Goal: Information Seeking & Learning: Learn about a topic

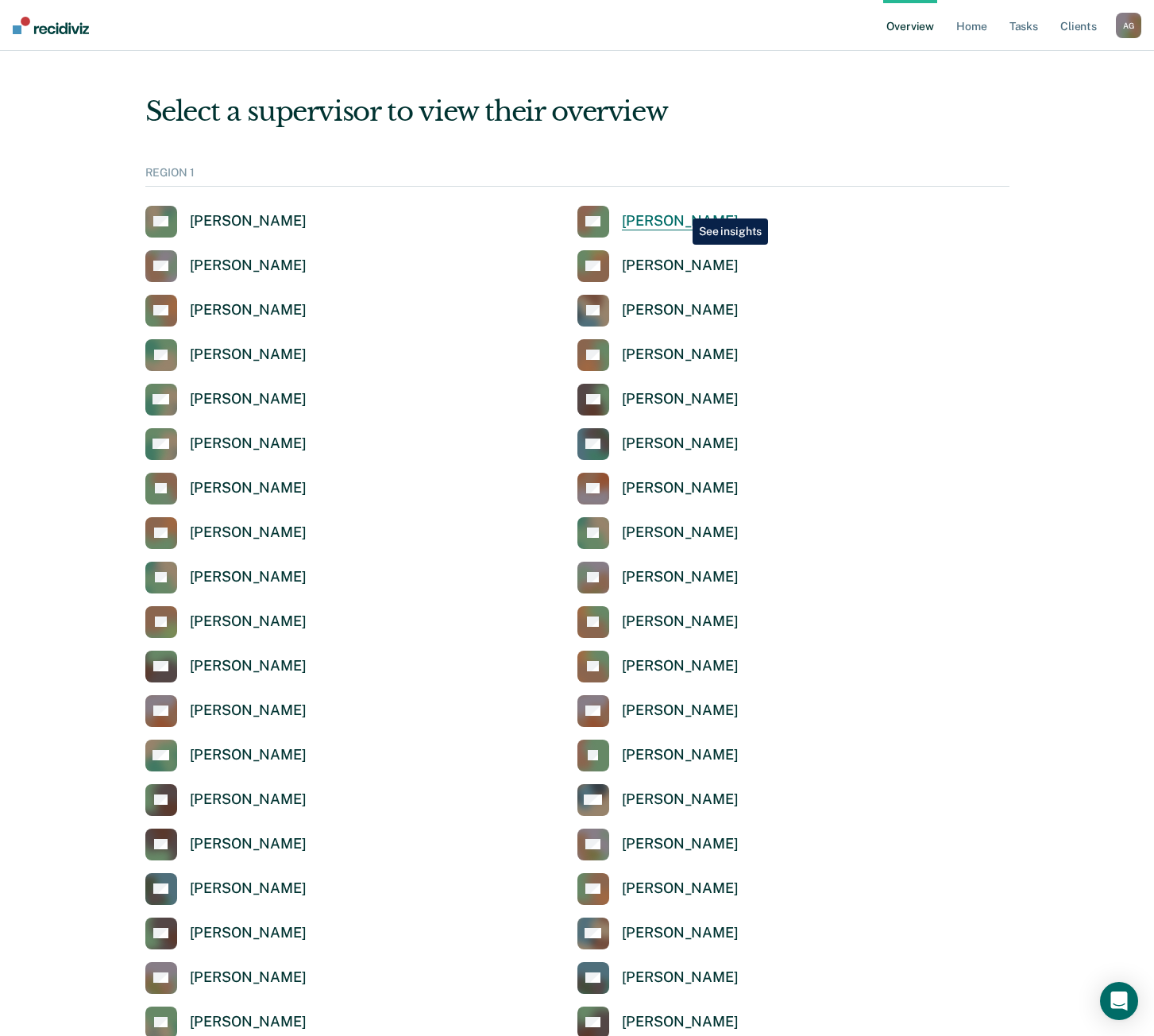
click at [680, 207] on link "AG [PERSON_NAME]" at bounding box center [659, 222] width 161 height 32
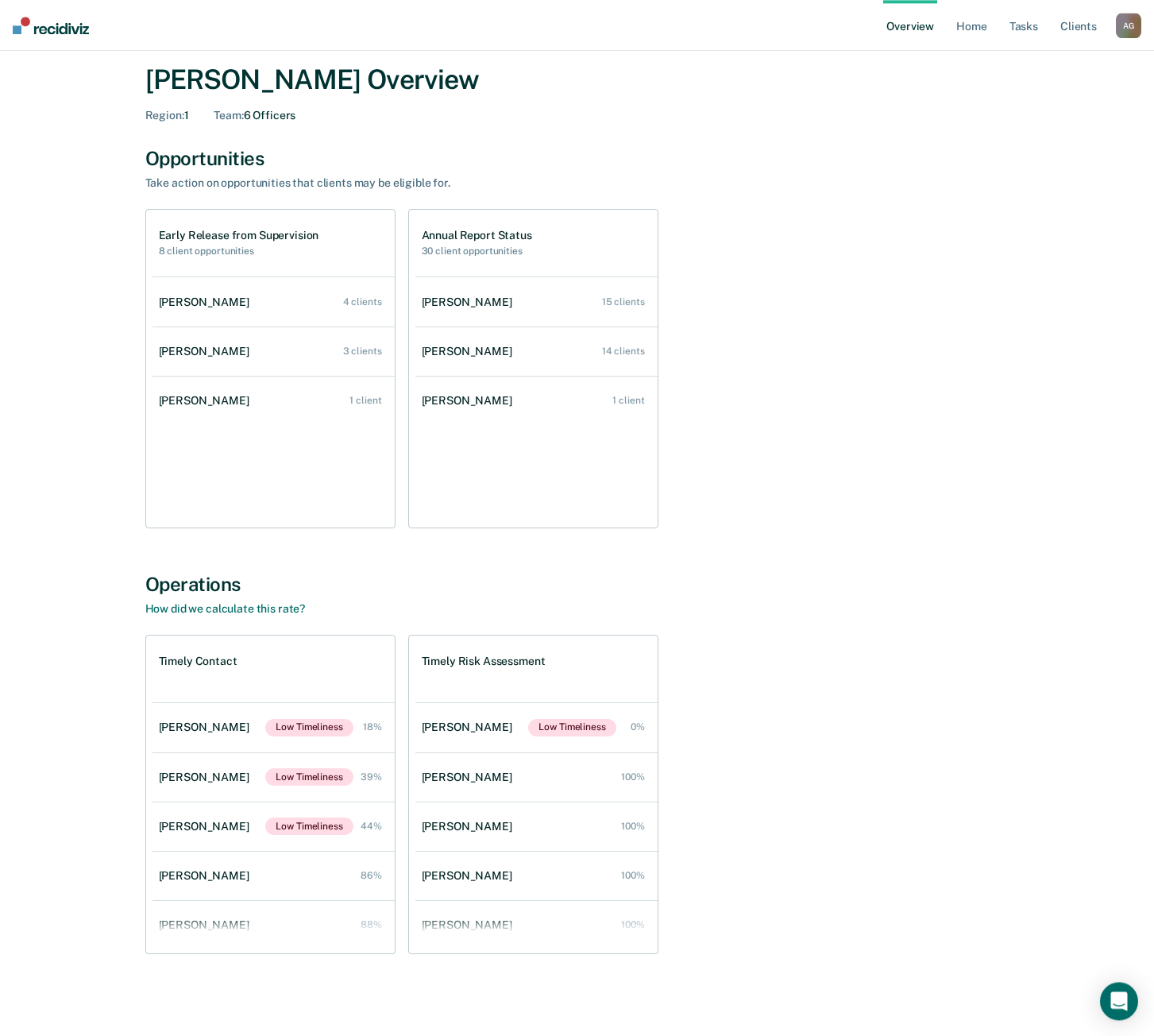
scroll to position [52, 0]
click at [755, 615] on div "Operations How did we calculate this rate?" at bounding box center [578, 594] width 865 height 43
click at [682, 565] on div "All Supervisors / [PERSON_NAME] [PERSON_NAME] Overview Region : 1 Team : 6 Offi…" at bounding box center [577, 501] width 953 height 968
click at [705, 531] on div "All Supervisors / [PERSON_NAME] [PERSON_NAME] Overview Region : 1 Team : 6 Offi…" at bounding box center [577, 501] width 953 height 968
click at [771, 422] on div "Early Release from Supervision 8 client opportunities [PERSON_NAME] 4 clients […" at bounding box center [578, 367] width 865 height 319
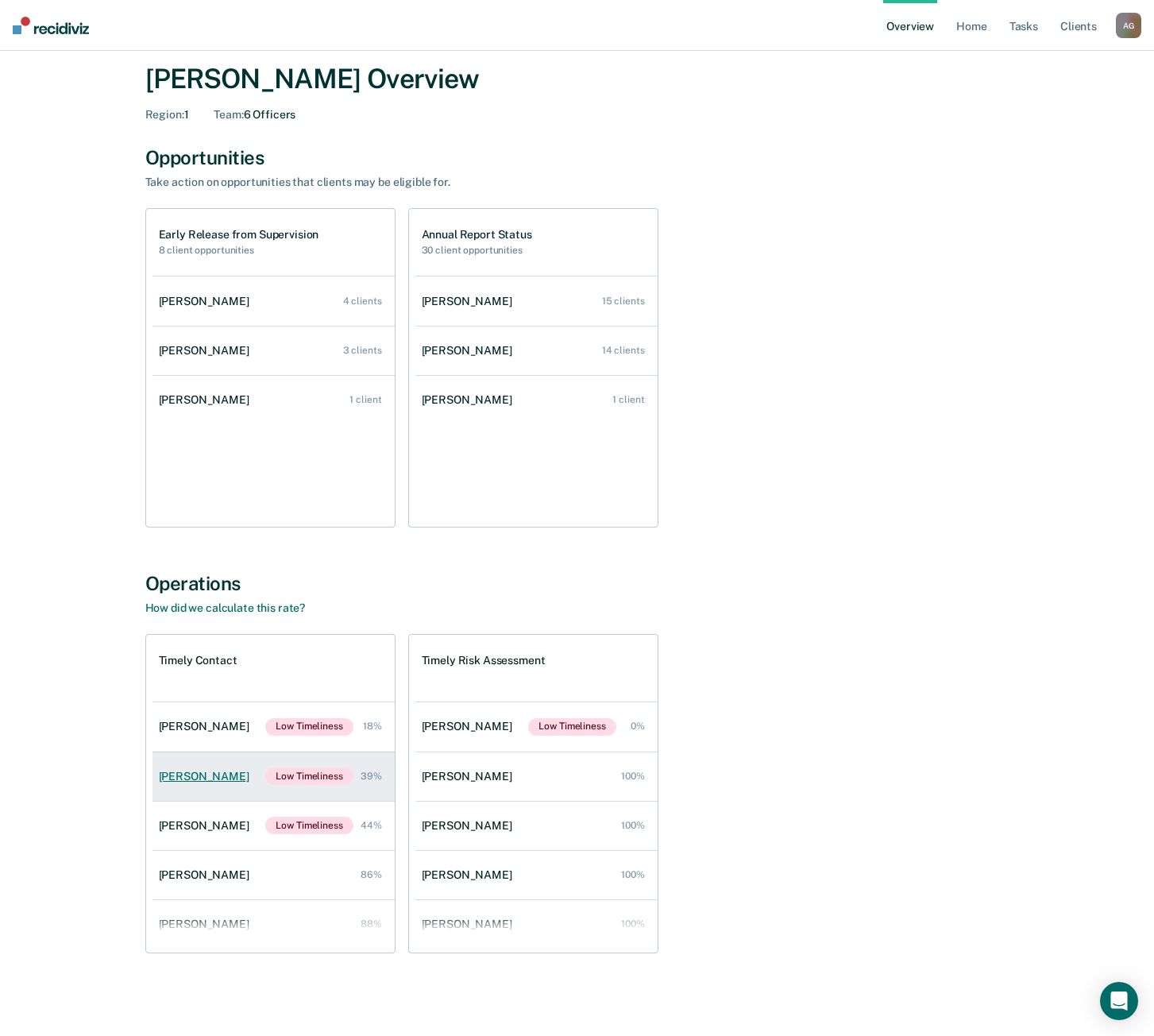
click at [189, 771] on div "[PERSON_NAME]" at bounding box center [207, 777] width 96 height 14
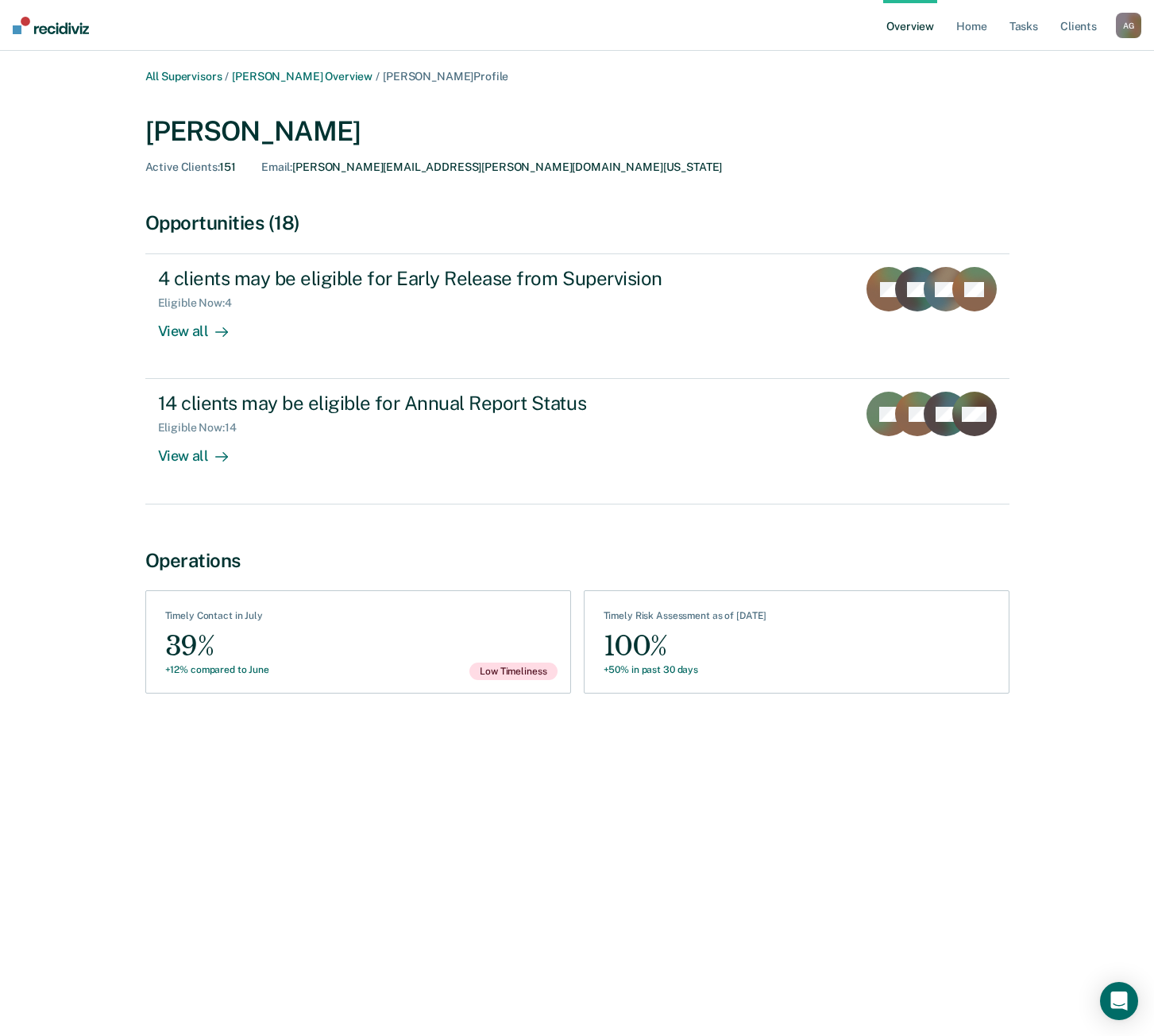
click at [739, 607] on div "See Assessments Timely Risk Assessment as of [DATE] 100% +50% in past 30 days" at bounding box center [797, 641] width 425 height 103
click at [740, 613] on div "See Assessments Timely Risk Assessment as of [DATE] 100% +50% in past 30 days" at bounding box center [797, 641] width 425 height 103
click at [742, 627] on div "Timely Risk Assessment as of [DATE]" at bounding box center [685, 619] width 163 height 18
drag, startPoint x: 738, startPoint y: 651, endPoint x: 697, endPoint y: 667, distance: 44.0
click at [738, 652] on div "100%" at bounding box center [685, 646] width 163 height 35
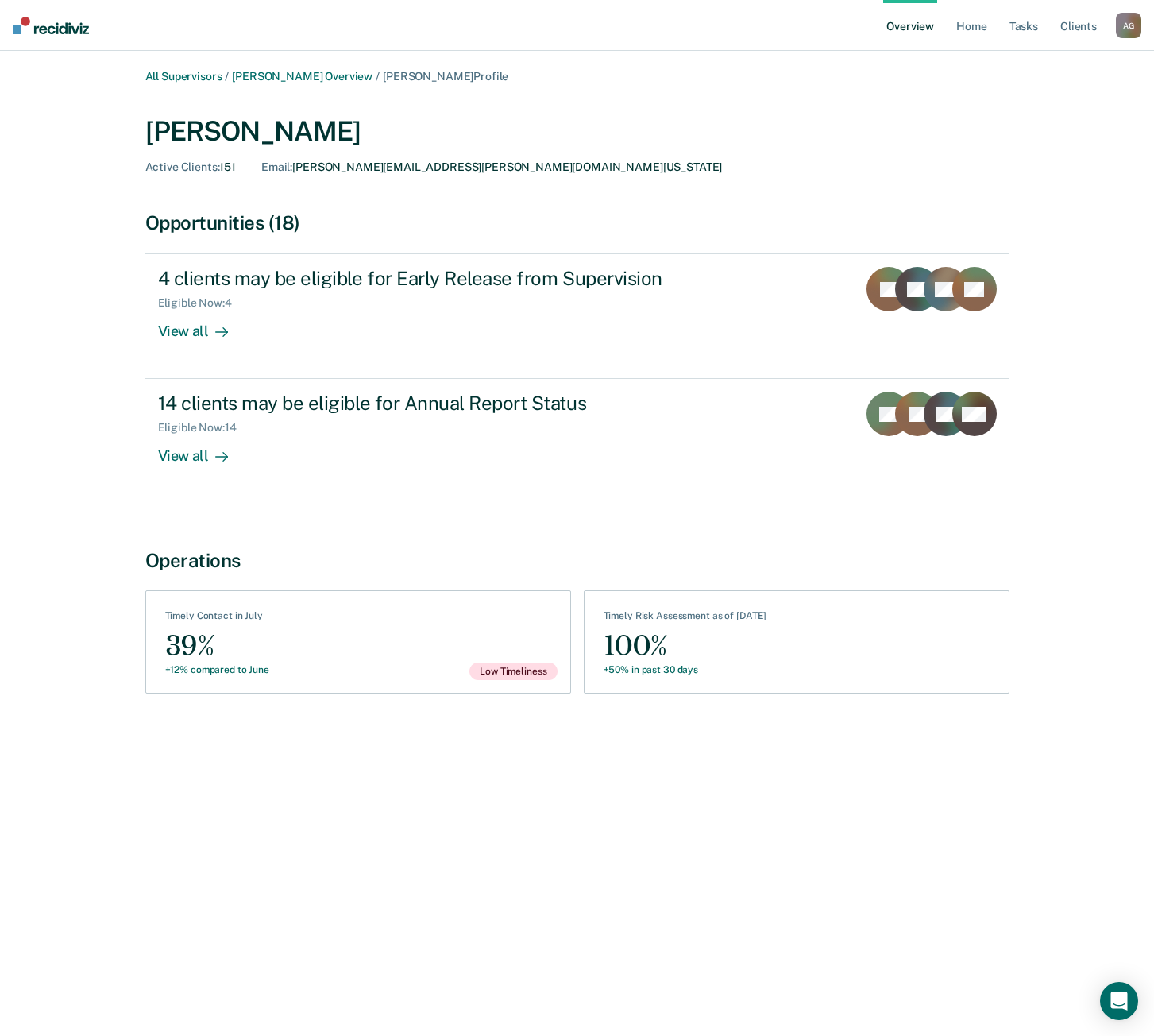
click at [697, 667] on div "+50% in past 30 days" at bounding box center [685, 669] width 163 height 11
click at [672, 665] on div "+50% in past 30 days" at bounding box center [685, 669] width 163 height 11
click at [446, 662] on div "See Clients Timely Contact in July 39% +12% compared to June Low Timeliness" at bounding box center [358, 641] width 425 height 103
click at [535, 674] on span "Low Timeliness" at bounding box center [513, 672] width 88 height 18
drag, startPoint x: 305, startPoint y: 681, endPoint x: 280, endPoint y: 674, distance: 26.0
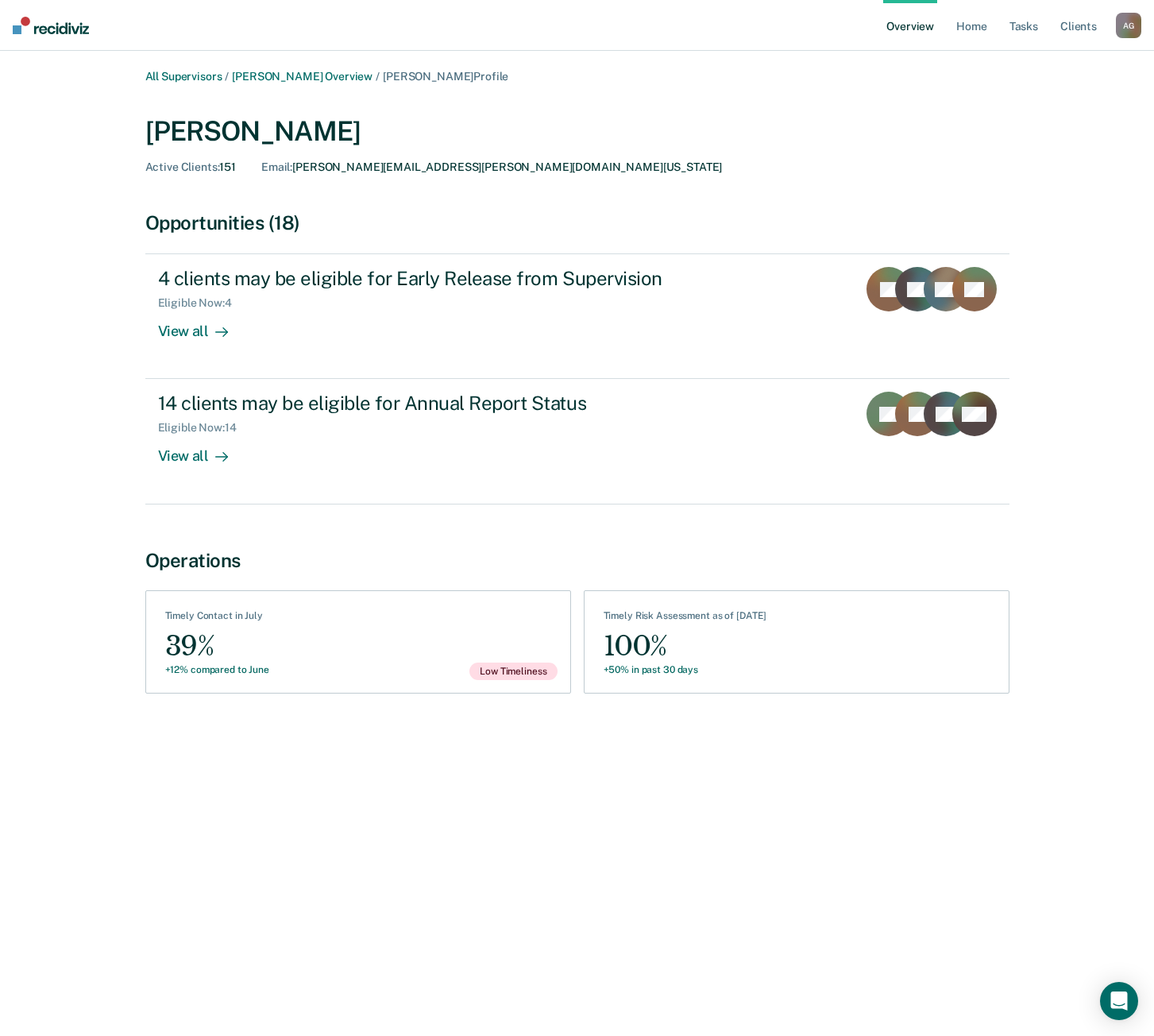
click at [305, 682] on div "See Clients Timely Contact in July 39% +12% compared to June Low Timeliness" at bounding box center [358, 641] width 425 height 103
click at [59, 455] on div "All Supervisors / [PERSON_NAME] Overview / [PERSON_NAME] Profile [PERSON_NAME] …" at bounding box center [576, 527] width 1116 height 915
click at [236, 631] on div "39%" at bounding box center [218, 646] width 104 height 35
click at [359, 174] on div "[PERSON_NAME] Active Clients : 151 Email : [PERSON_NAME][EMAIL_ADDRESS][PERSON_…" at bounding box center [578, 145] width 865 height 59
click at [188, 222] on div "Opportunities (18)" at bounding box center [578, 223] width 865 height 23
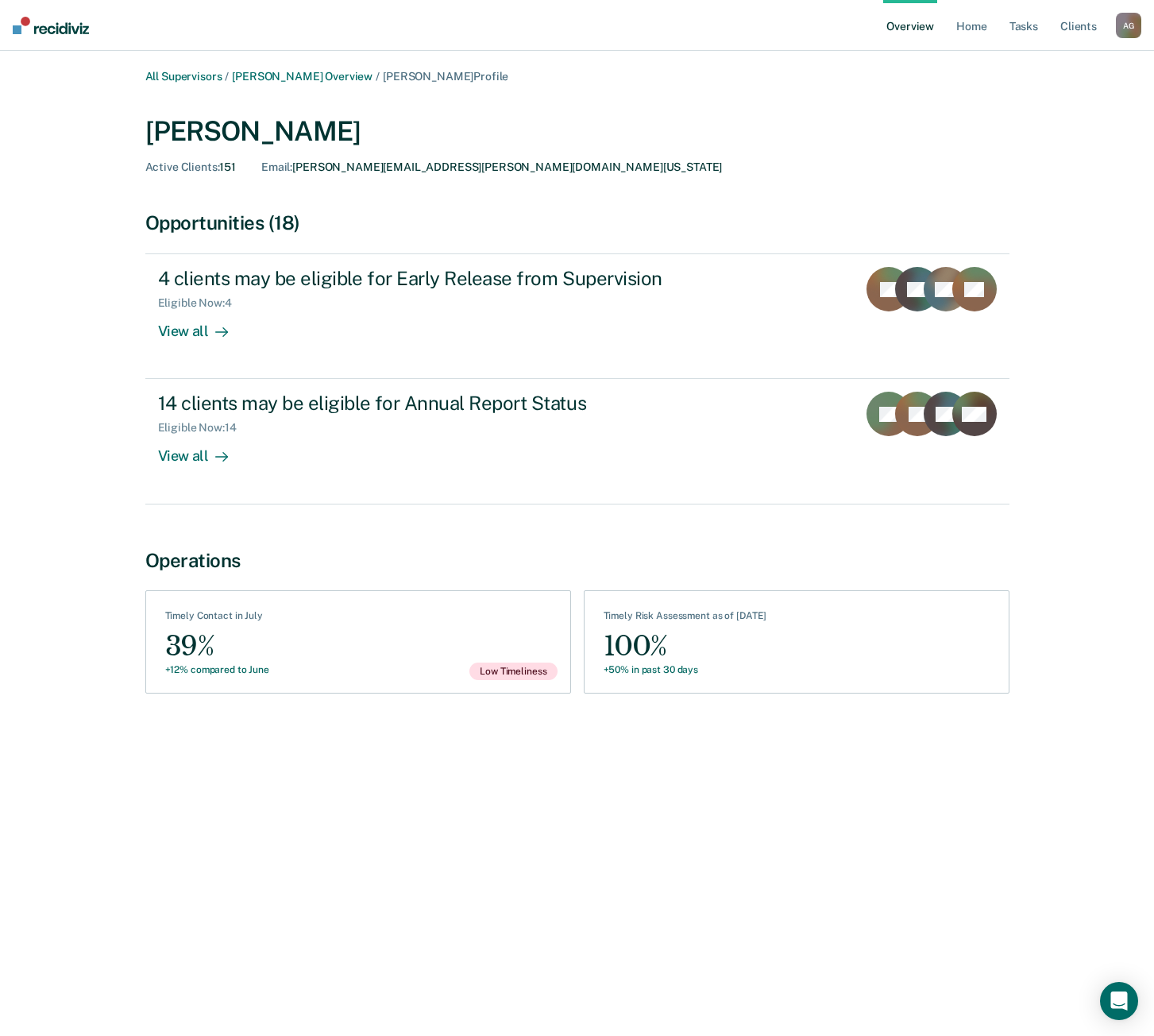
click at [187, 225] on div "Opportunities (18)" at bounding box center [578, 223] width 865 height 23
click at [124, 656] on div "All Supervisors / [PERSON_NAME] Overview / [PERSON_NAME] Profile [PERSON_NAME] …" at bounding box center [577, 398] width 953 height 656
drag, startPoint x: 211, startPoint y: 639, endPoint x: 230, endPoint y: 672, distance: 38.1
click at [214, 645] on div "39%" at bounding box center [218, 646] width 104 height 35
click at [230, 672] on div "+12% compared to June" at bounding box center [218, 669] width 104 height 11
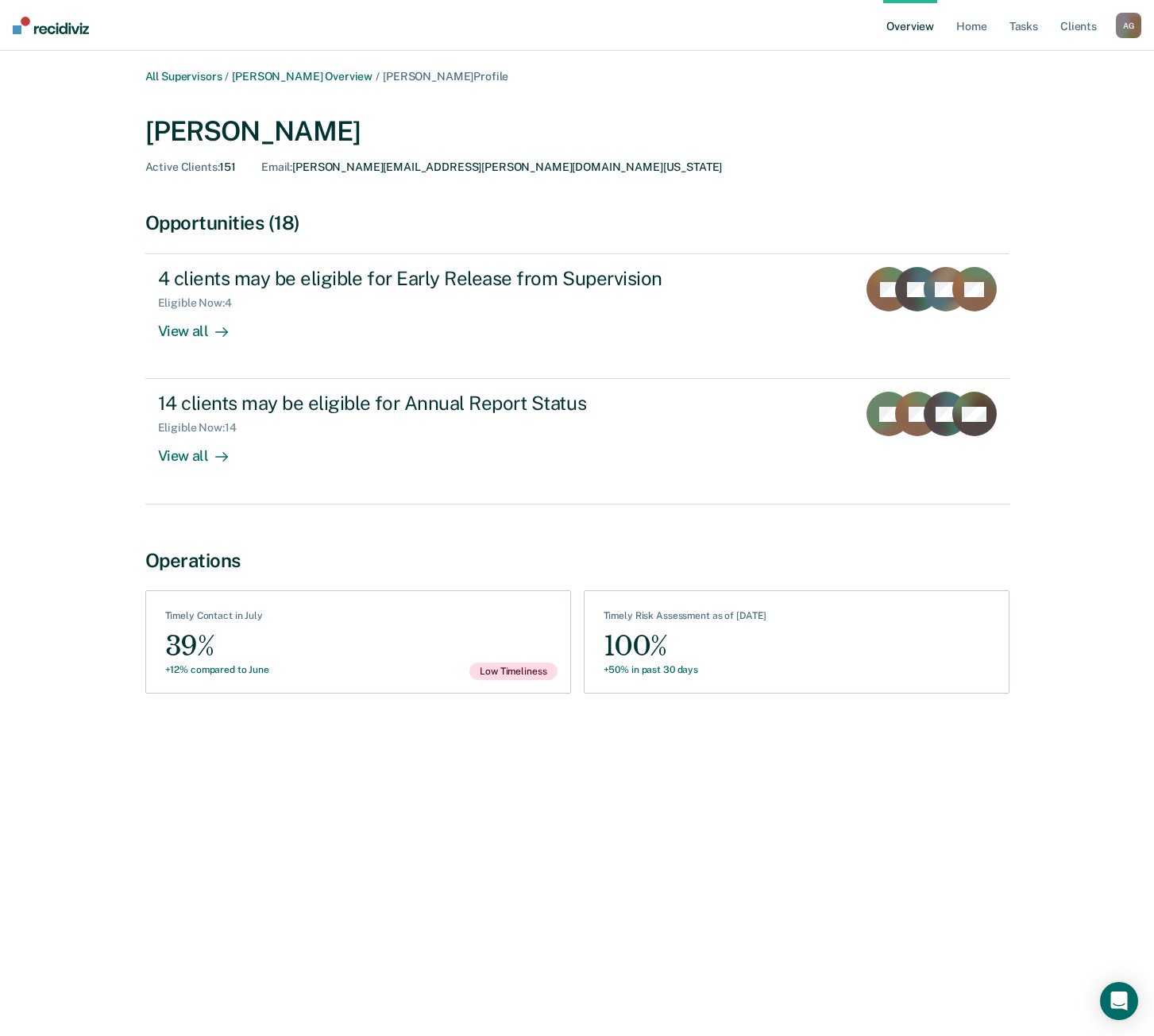
drag, startPoint x: 227, startPoint y: 632, endPoint x: 432, endPoint y: 680, distance: 210.5
click at [229, 633] on div "39%" at bounding box center [218, 646] width 104 height 35
click at [495, 674] on span "Low Timeliness" at bounding box center [513, 672] width 88 height 18
click at [503, 673] on span "Low Timeliness" at bounding box center [513, 672] width 88 height 18
click at [288, 532] on div "Opportunities (18) 4 clients may be eligible for Early Release from Supervision…" at bounding box center [578, 373] width 865 height 324
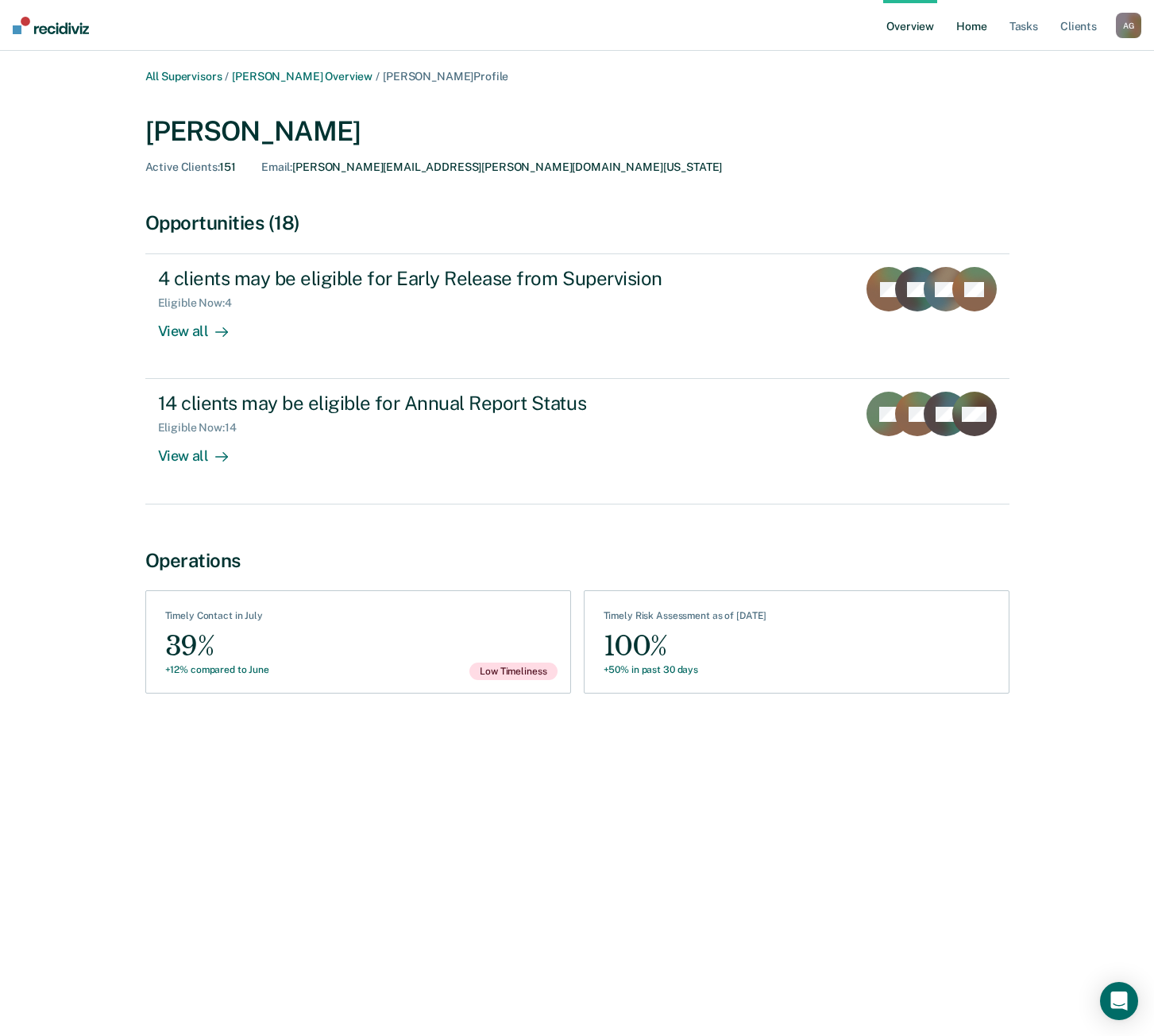
click at [966, 29] on link "Home" at bounding box center [971, 26] width 36 height 51
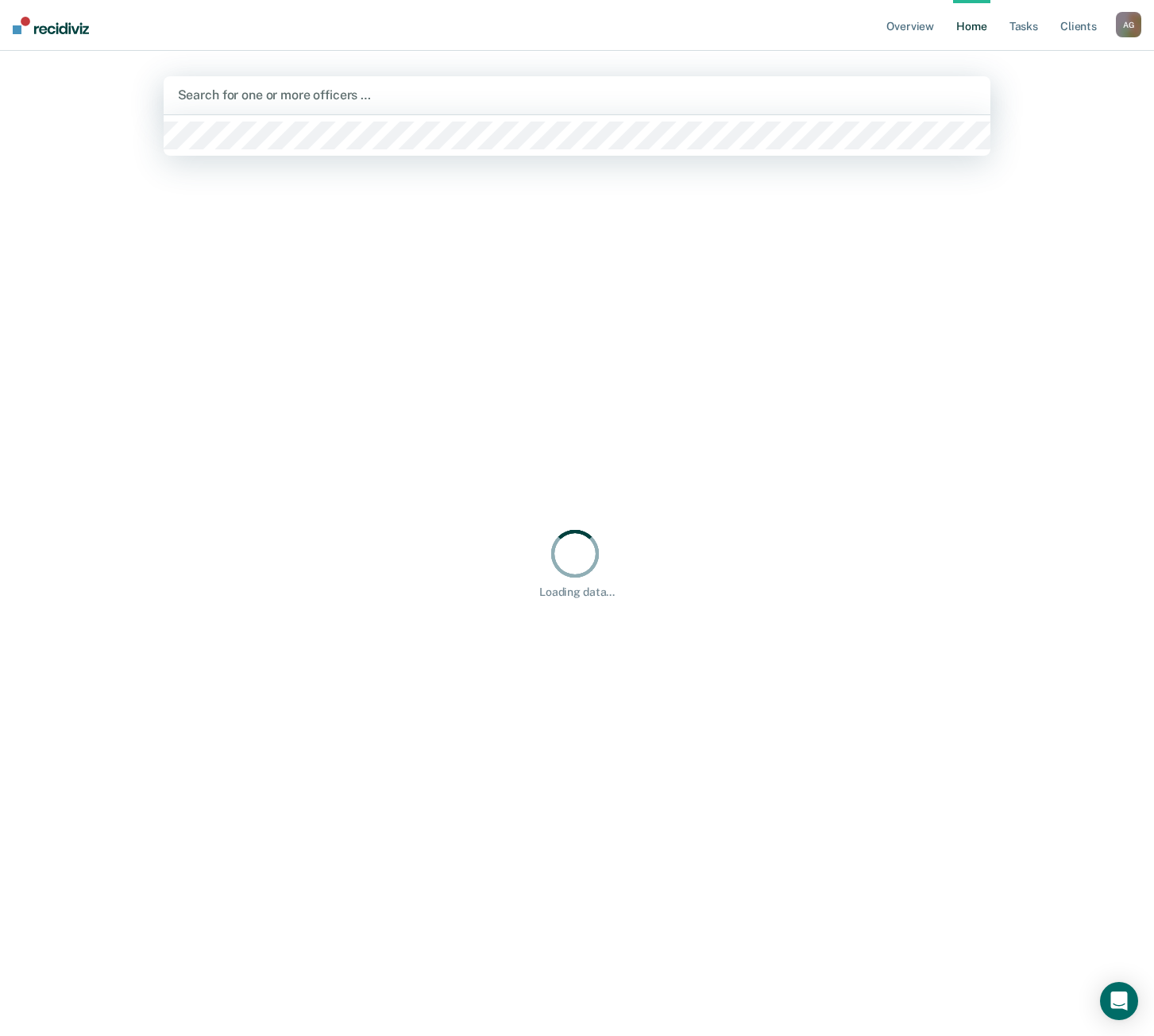
click at [798, 97] on div at bounding box center [578, 95] width 800 height 19
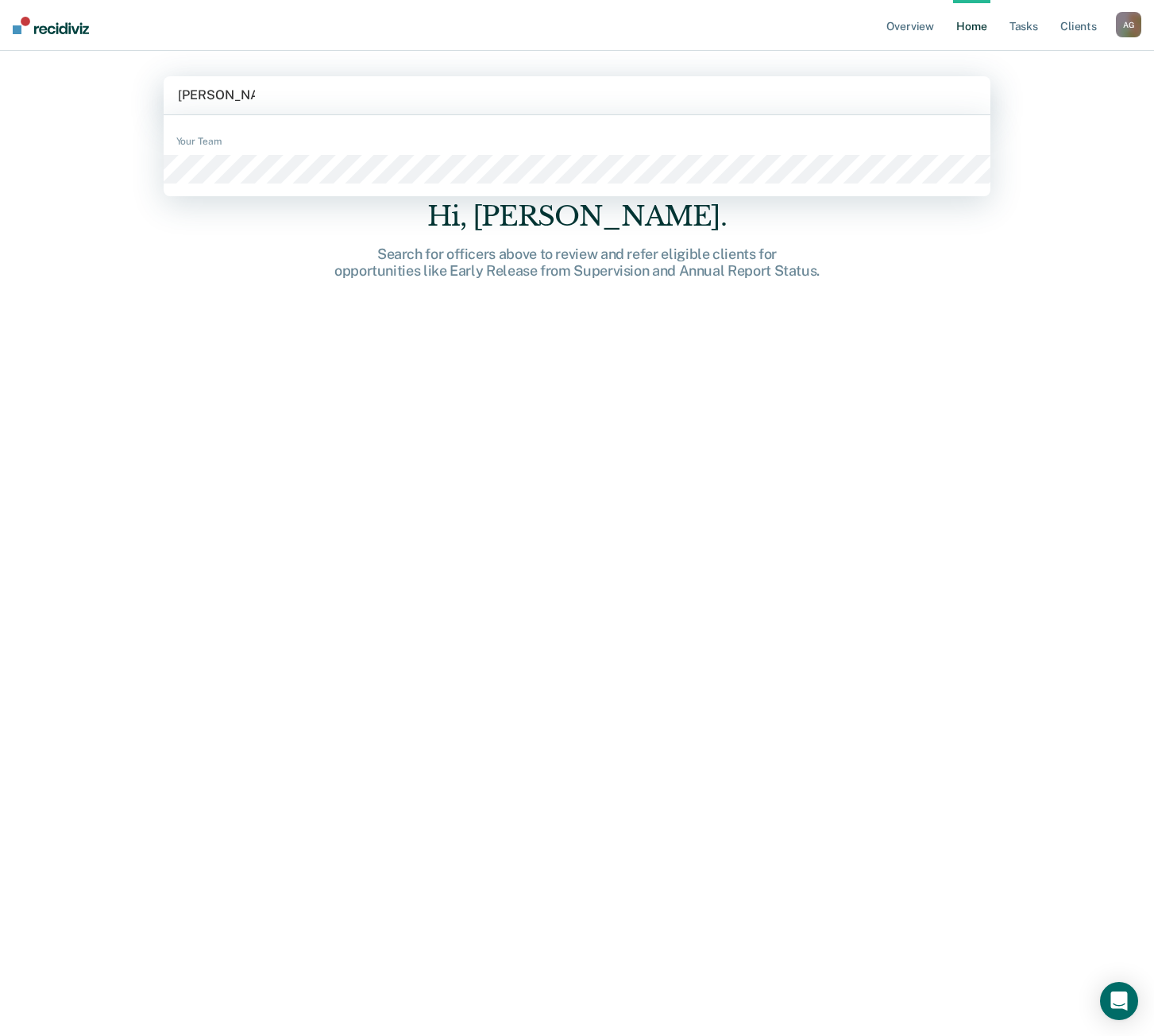
type input "[PERSON_NAME]"
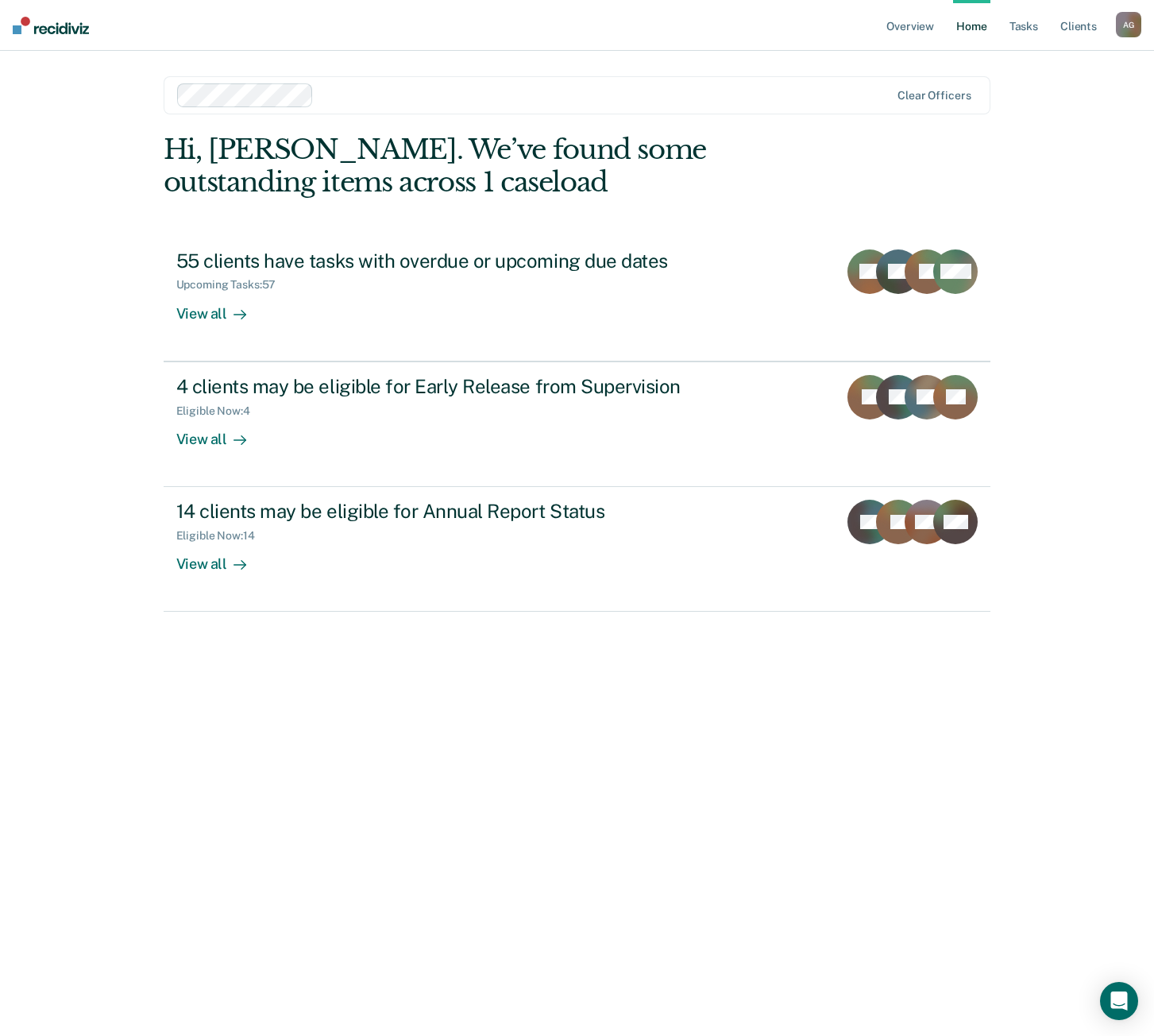
click at [127, 281] on div "Overview Home Tasks Client s [PERSON_NAME] A G Profile How it works Log Out Cle…" at bounding box center [577, 518] width 1154 height 1036
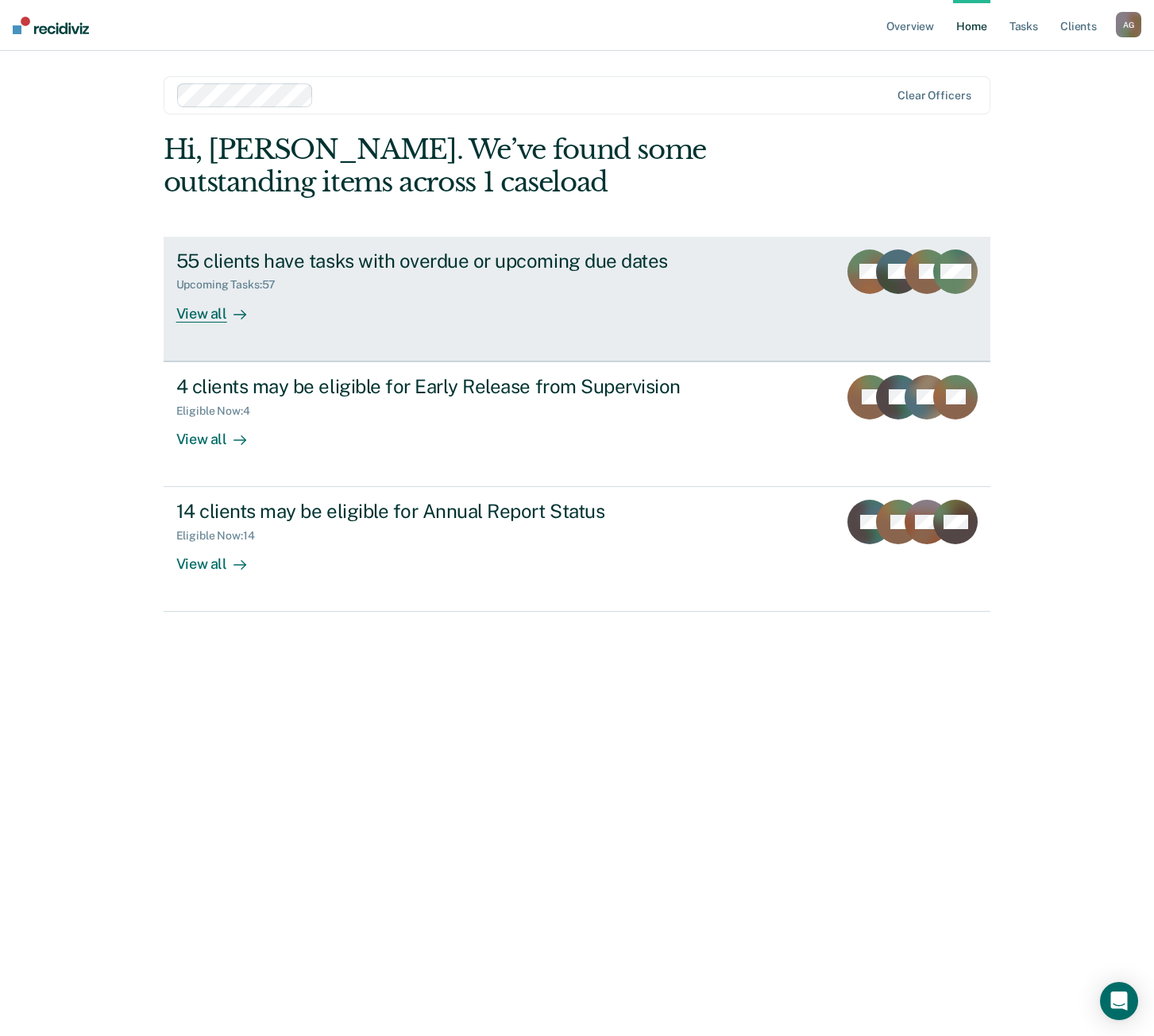
click at [183, 311] on div "View all" at bounding box center [221, 306] width 89 height 31
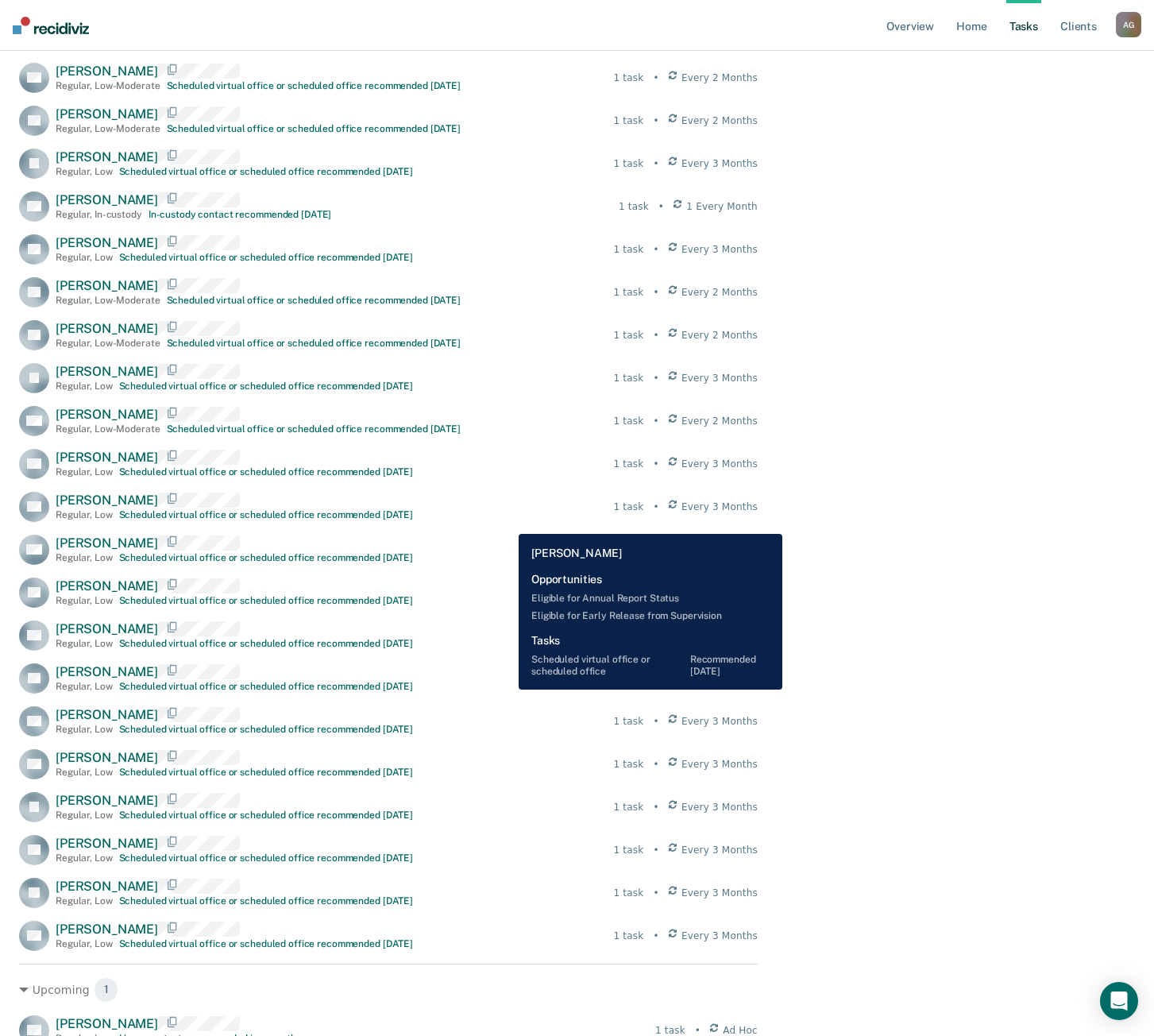
scroll to position [1910, 0]
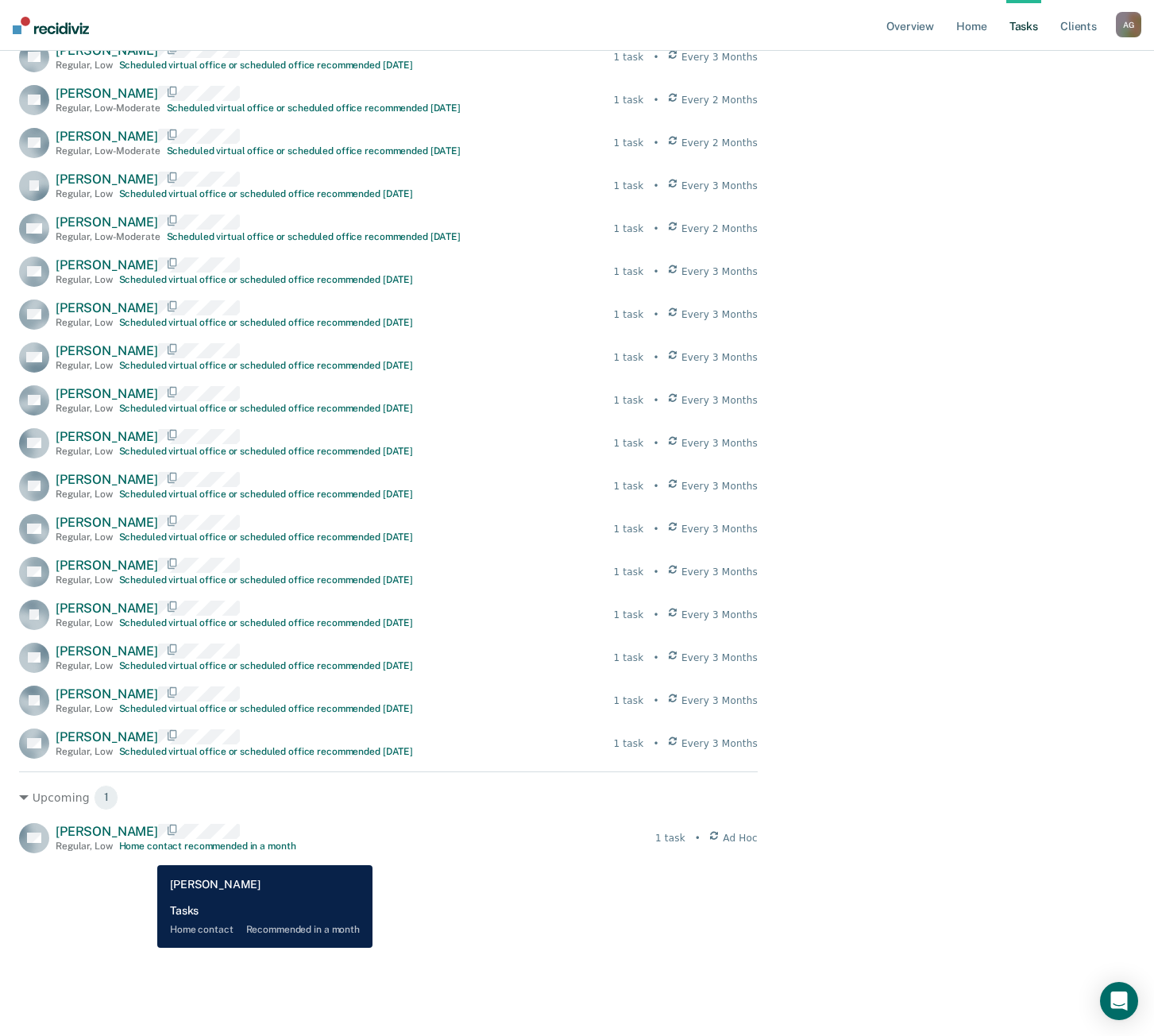
drag, startPoint x: 149, startPoint y: 844, endPoint x: 146, endPoint y: 853, distance: 9.5
click at [146, 852] on div "Home contact recommended in a month" at bounding box center [208, 846] width 177 height 11
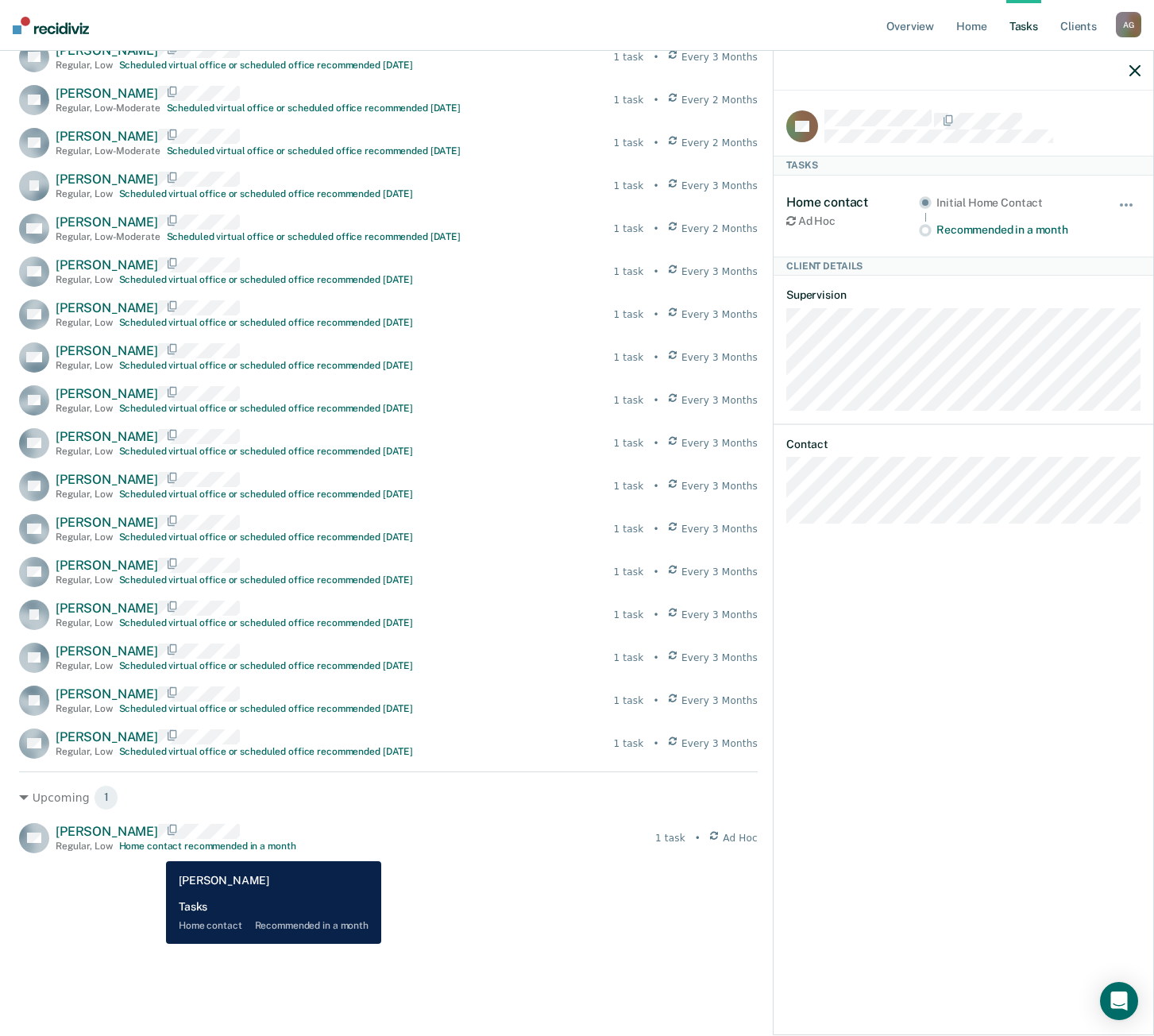
click at [155, 849] on div "Home contact recommended in a month" at bounding box center [208, 846] width 177 height 11
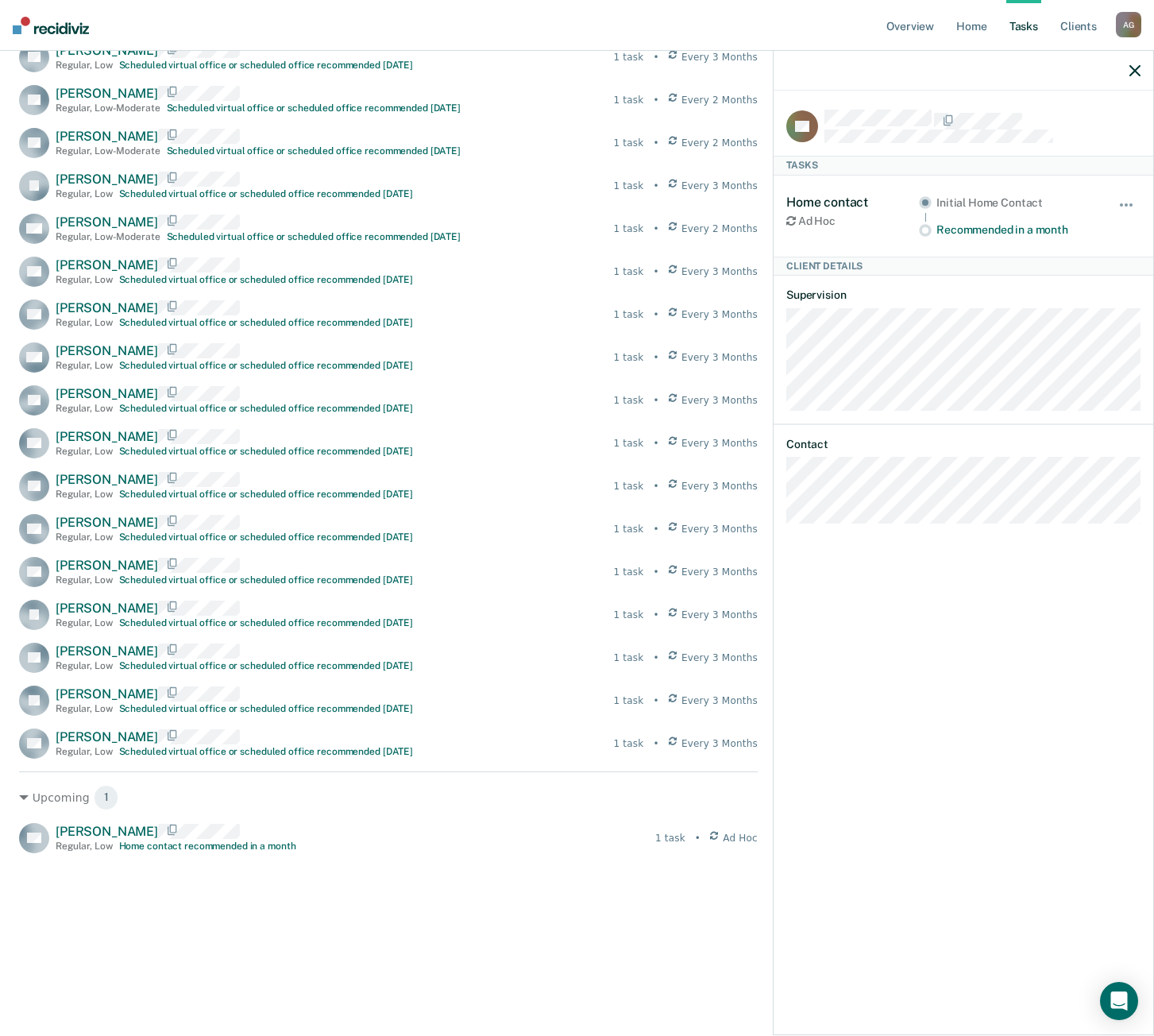
click at [1135, 70] on icon "button" at bounding box center [1134, 70] width 11 height 11
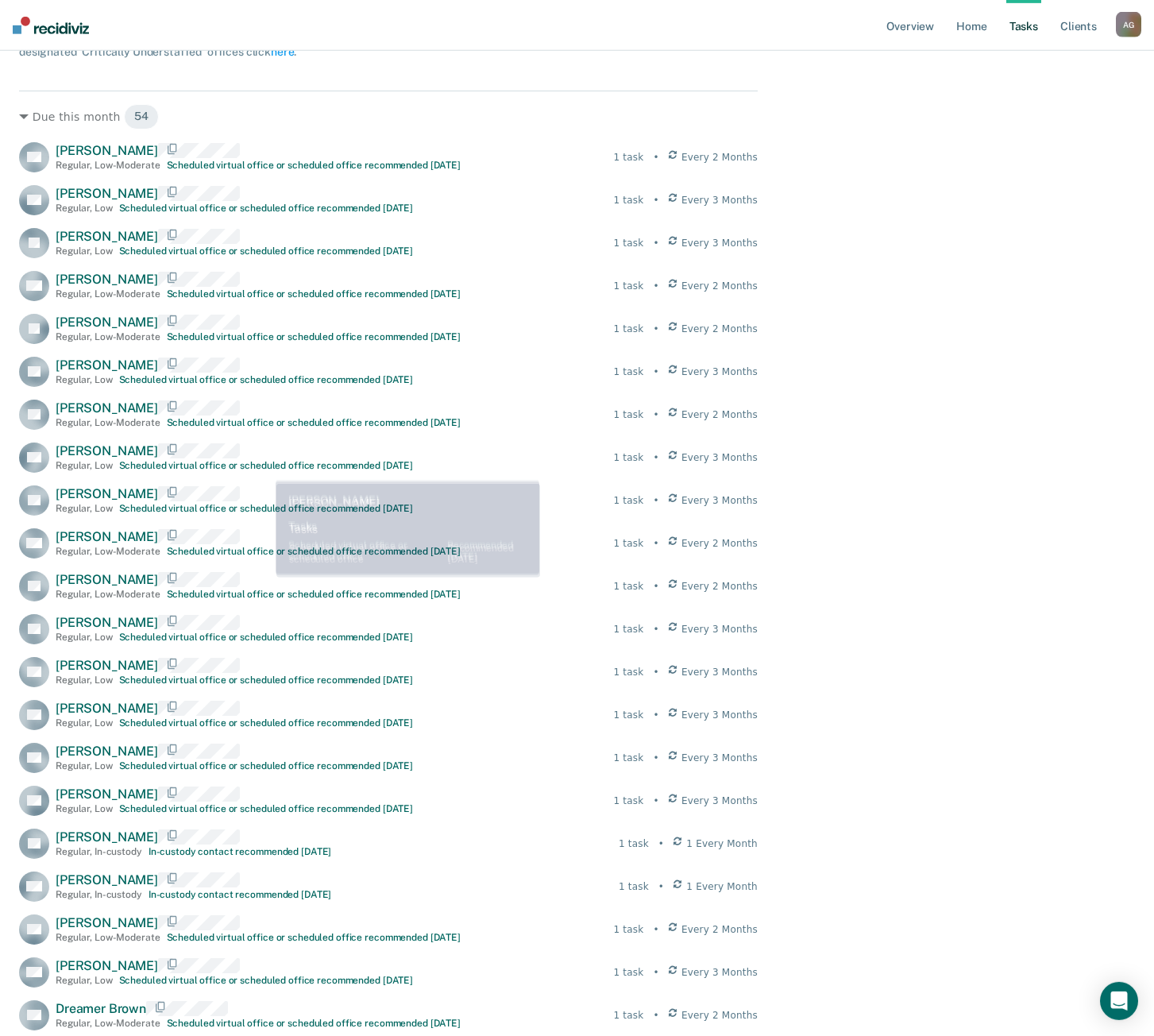
scroll to position [0, 0]
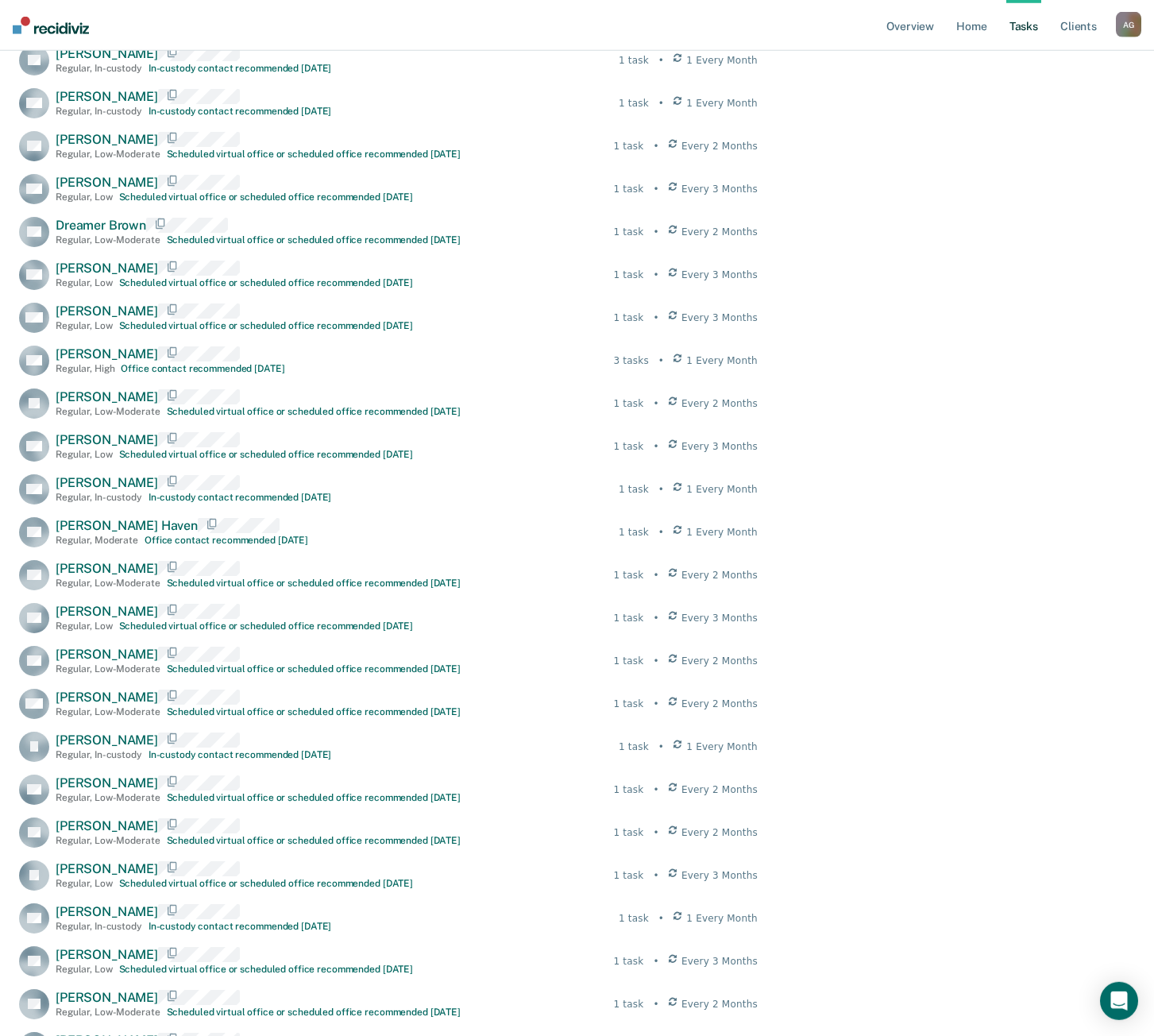
scroll to position [972, 0]
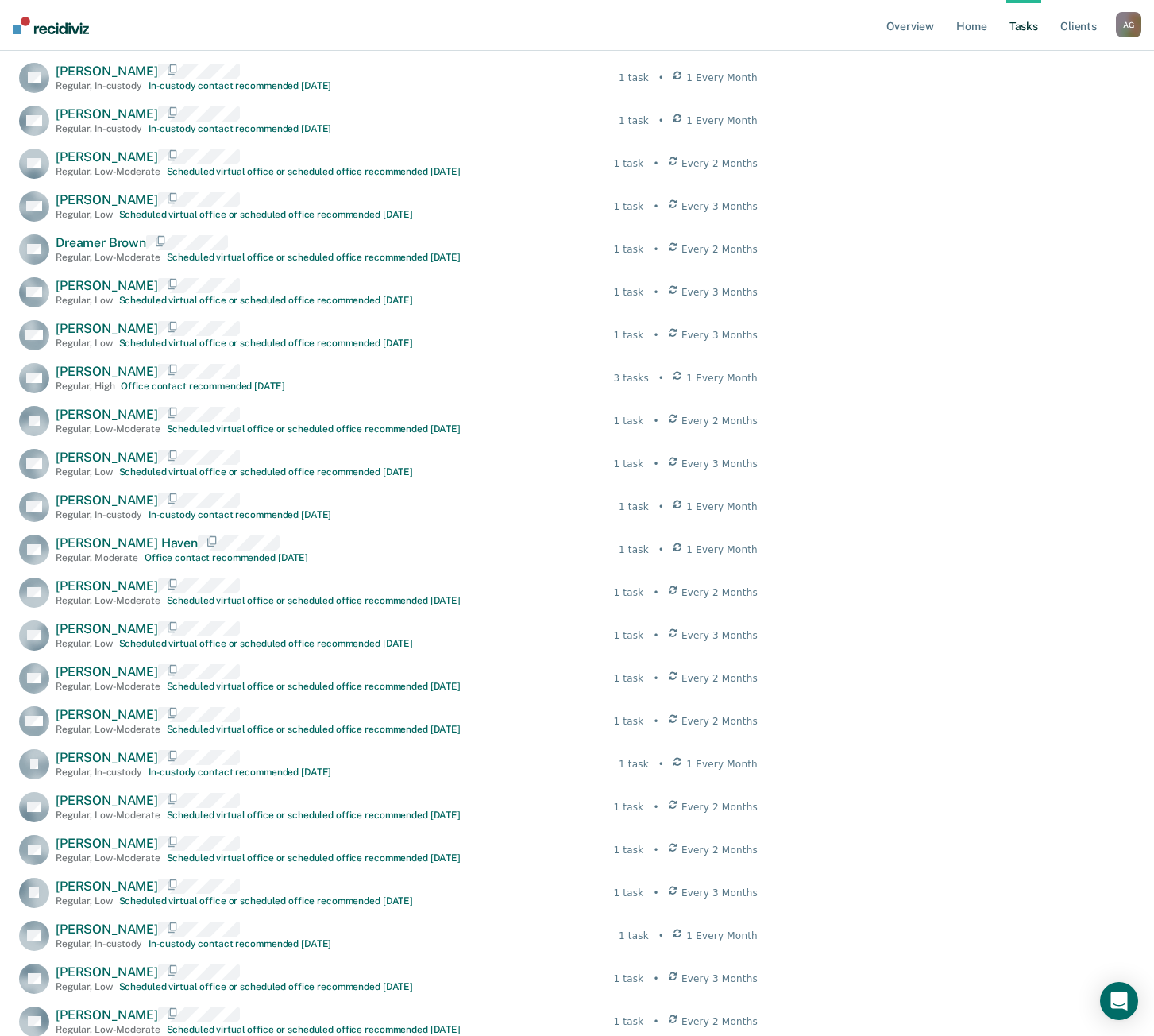
click at [960, 503] on main "Clear officers Tasks Critically Understaffed The clients listed below have upco…" at bounding box center [577, 473] width 1154 height 2722
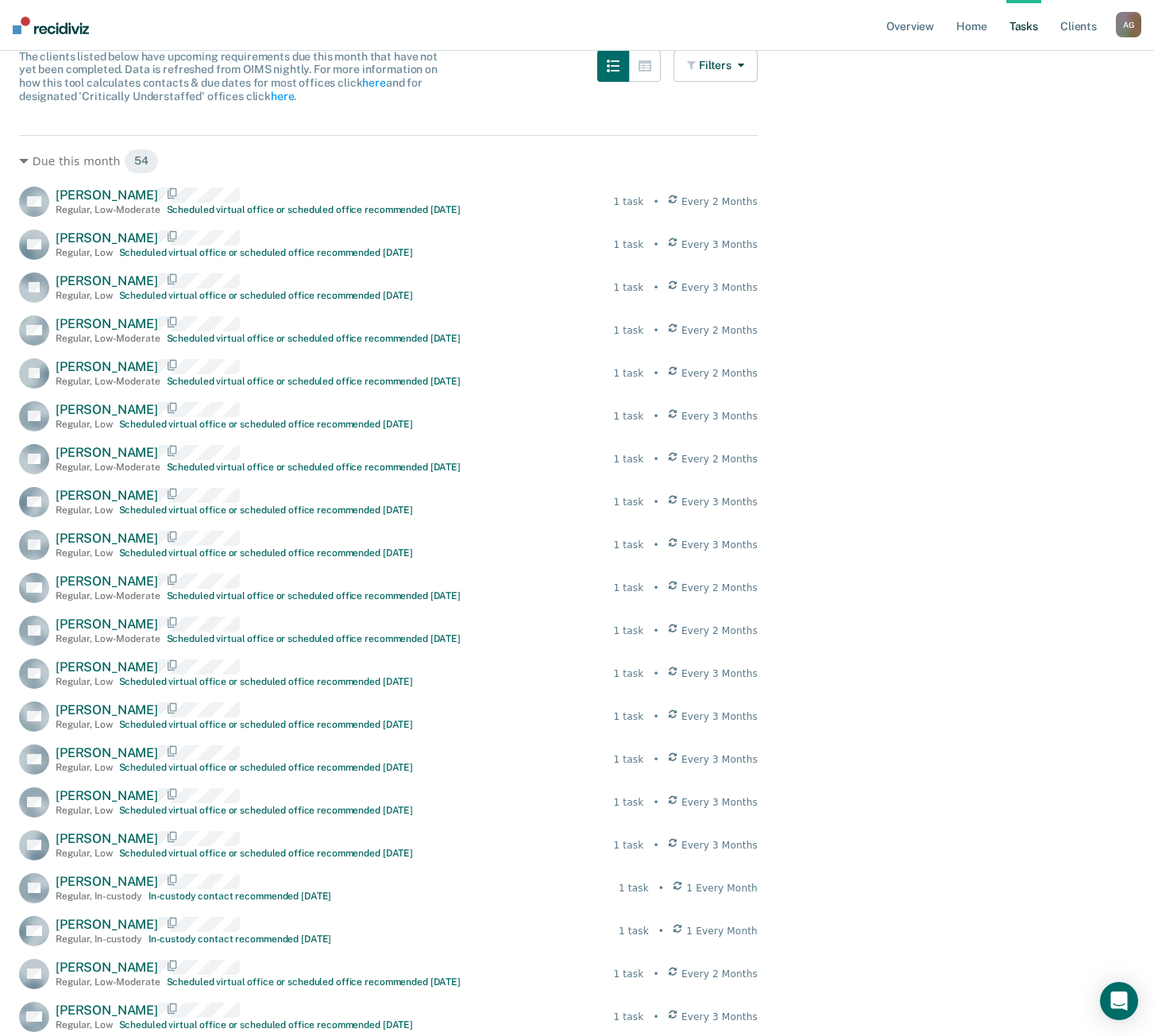
scroll to position [0, 0]
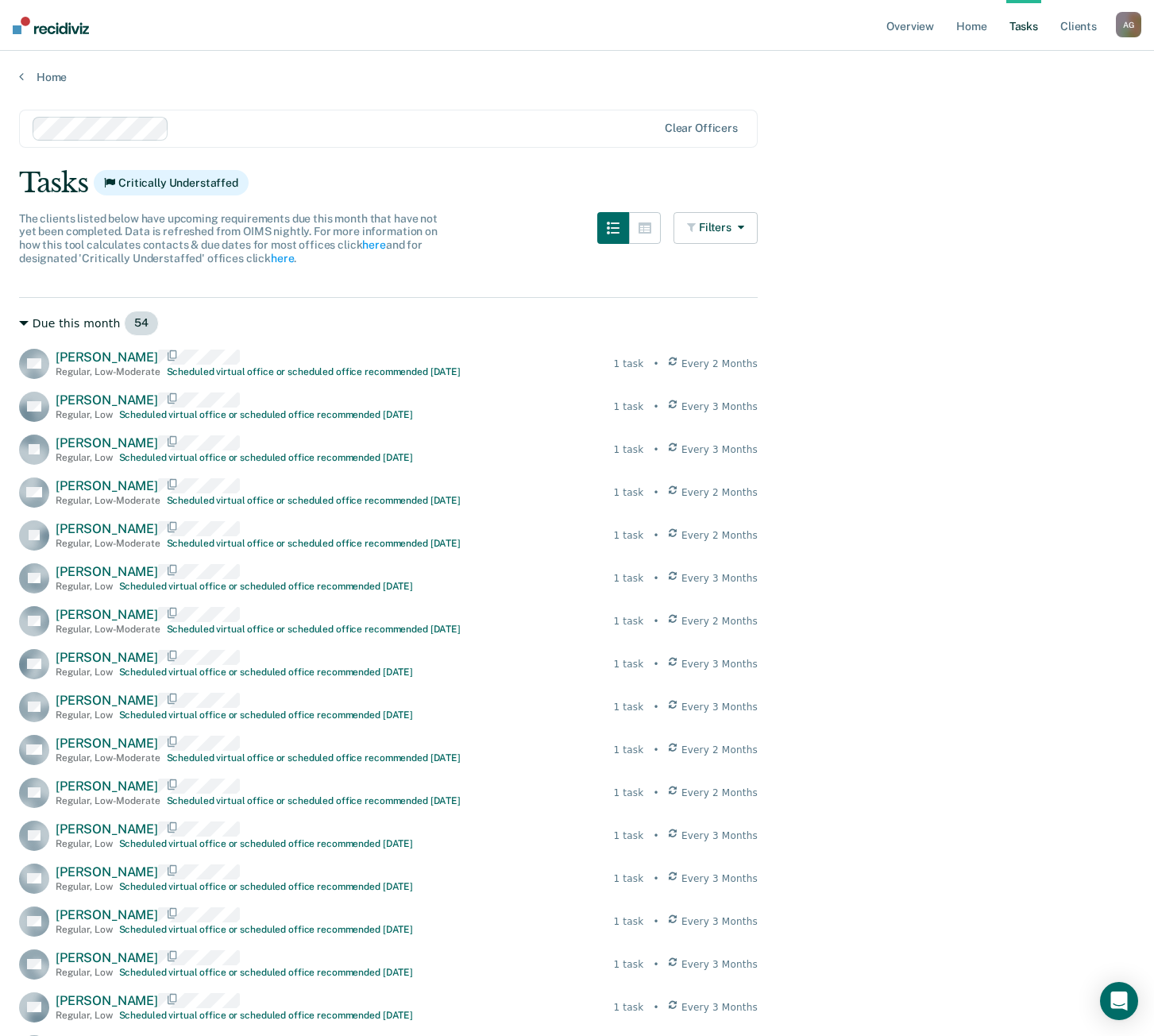
click at [104, 323] on div "Due this month 54" at bounding box center [388, 323] width 738 height 26
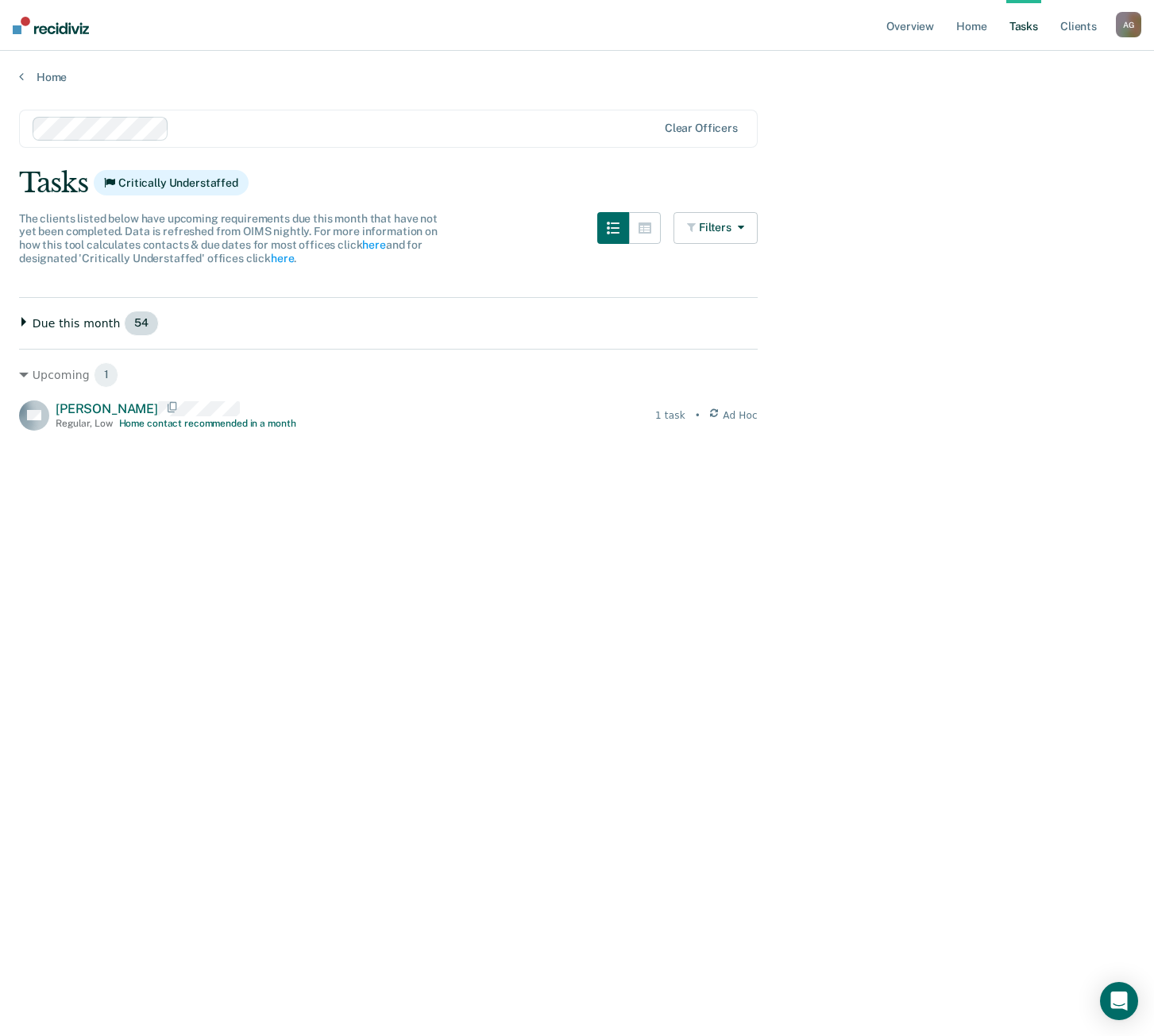
click at [101, 323] on div "Due this month 54" at bounding box center [388, 323] width 738 height 26
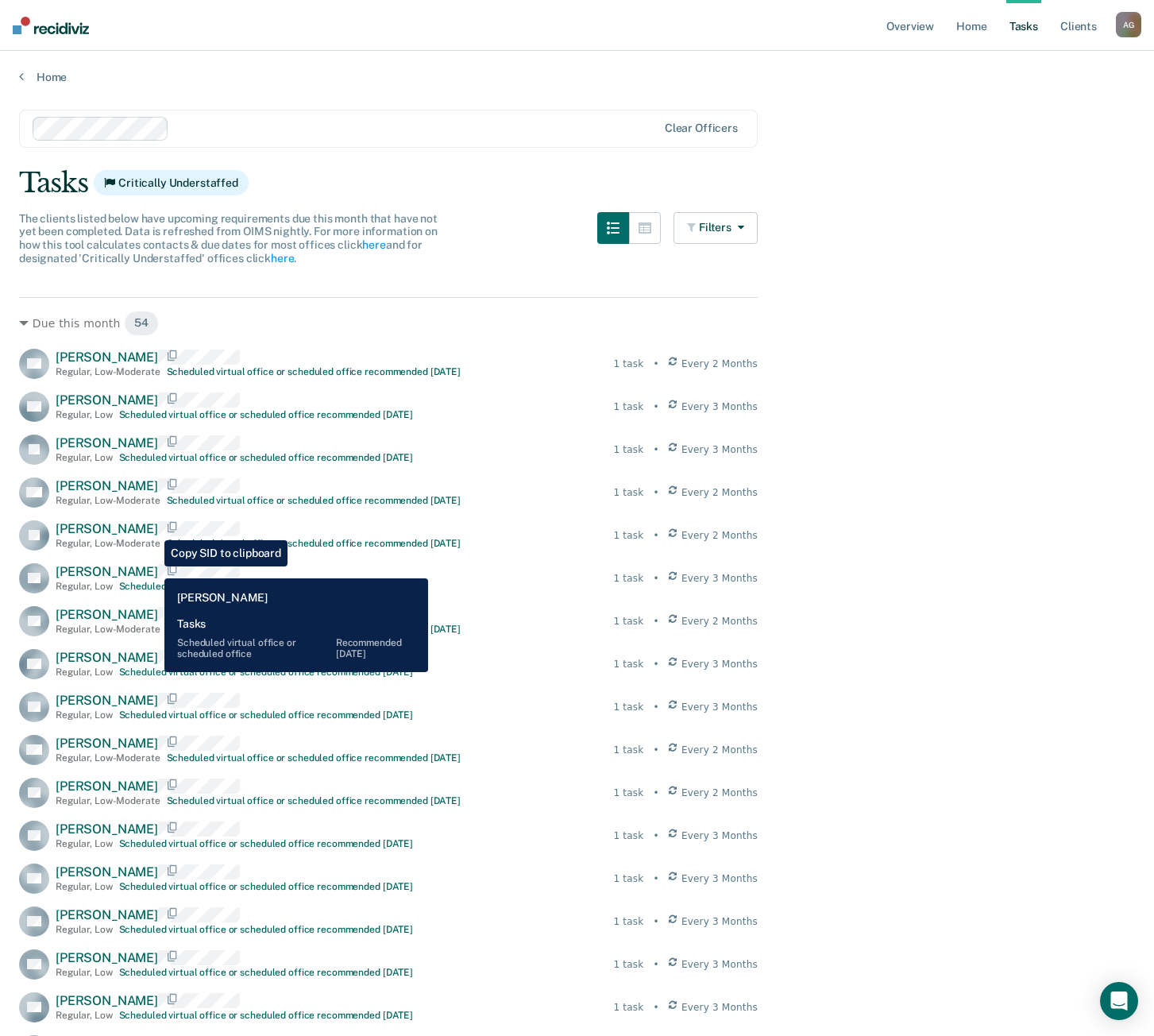
scroll to position [81, 0]
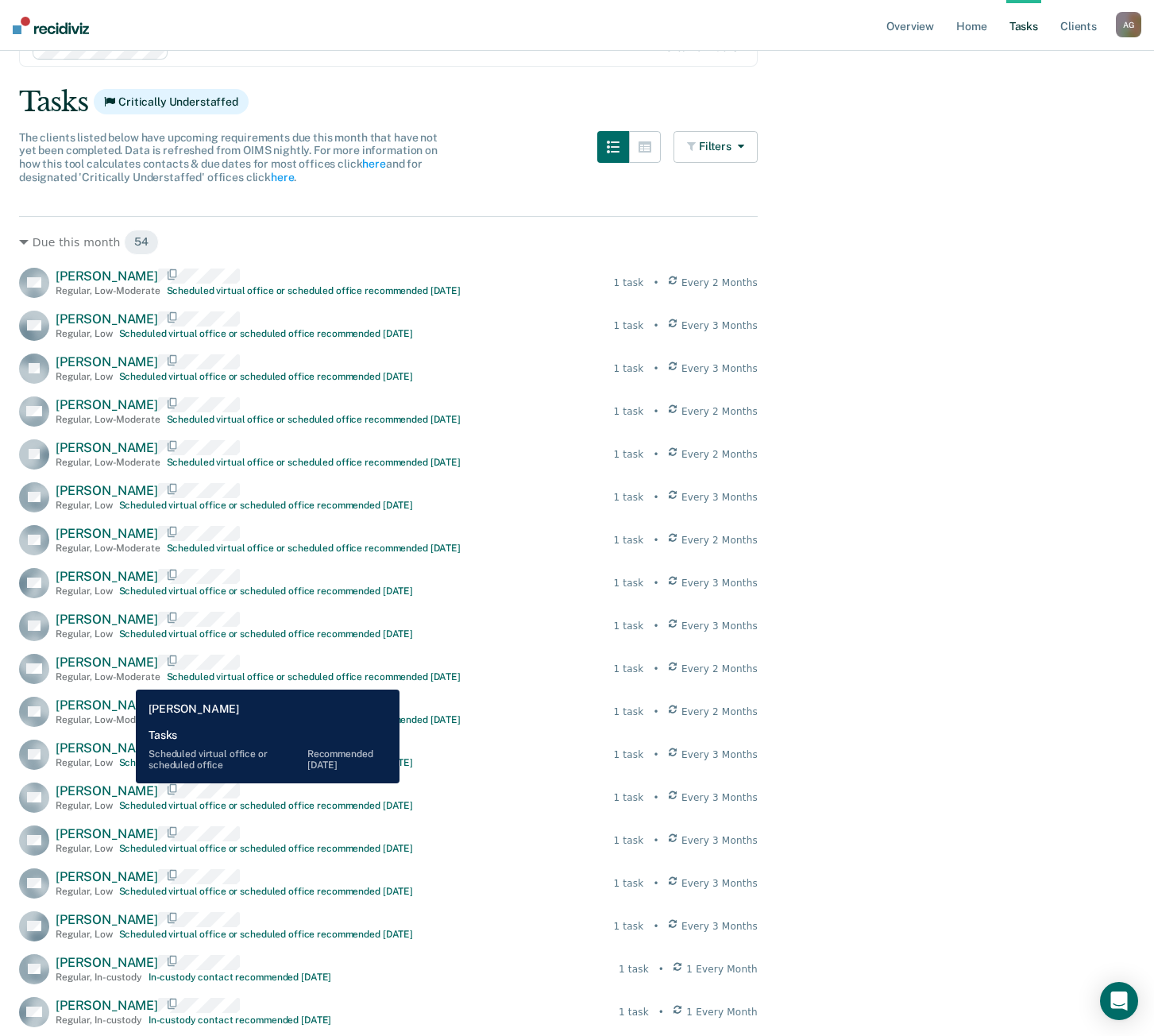
click at [124, 678] on div "Regular , Low-Moderate" at bounding box center [107, 677] width 104 height 11
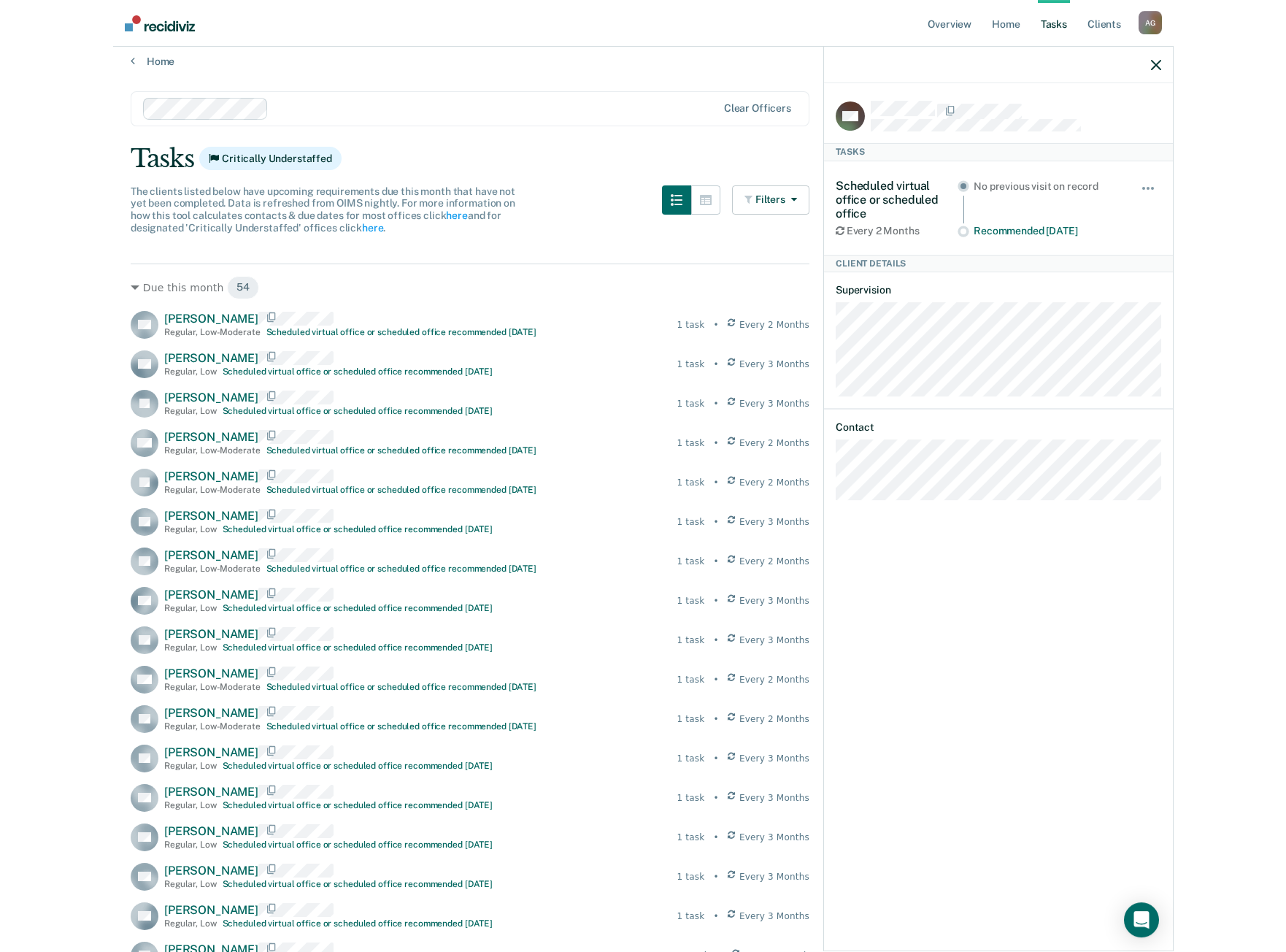
scroll to position [0, 0]
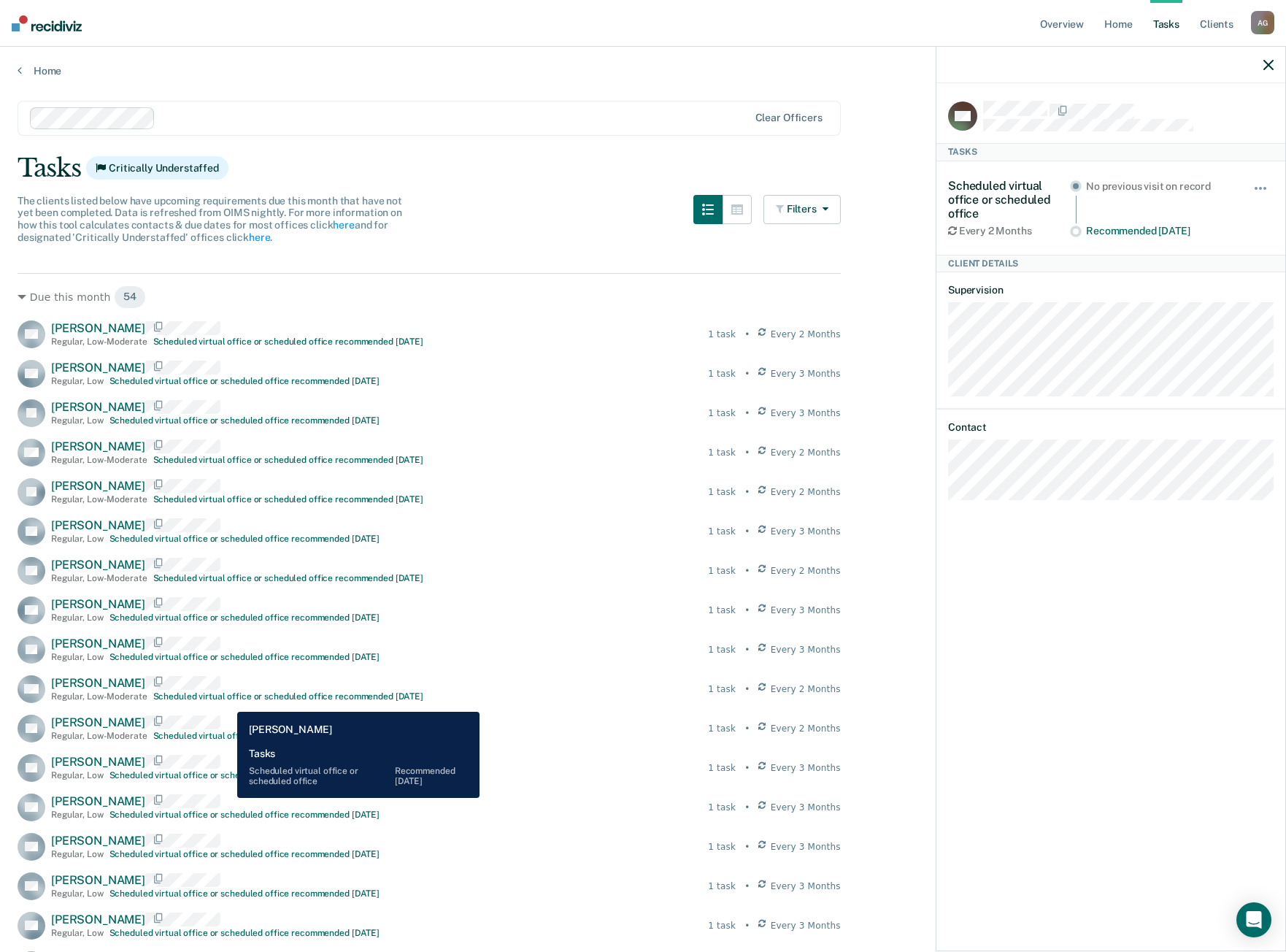
click at [226, 700] on div "Scheduled virtual office or scheduled office recommended [DATE]" at bounding box center [288, 696] width 270 height 10
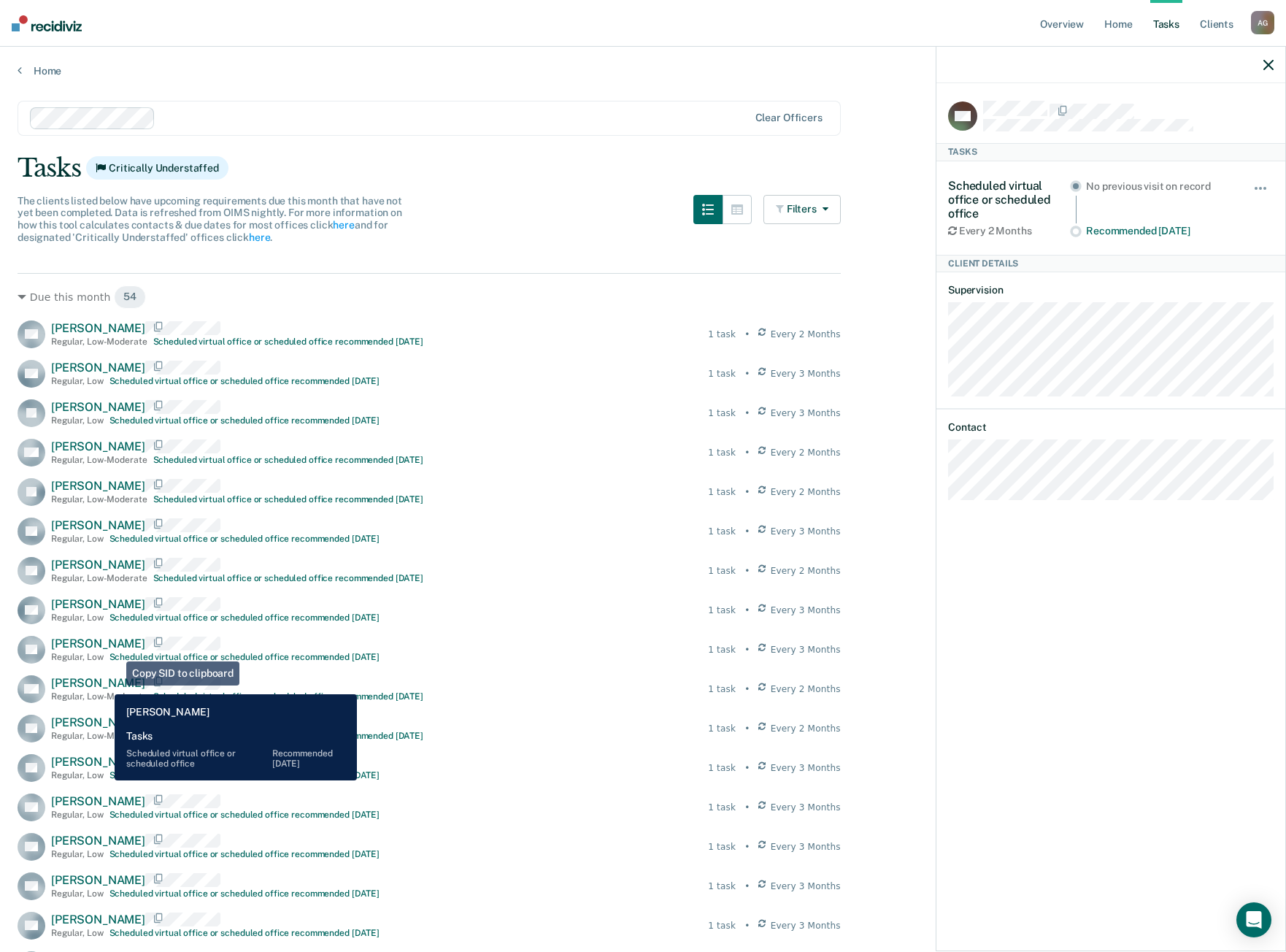
click at [100, 682] on span "[PERSON_NAME]" at bounding box center [98, 682] width 94 height 14
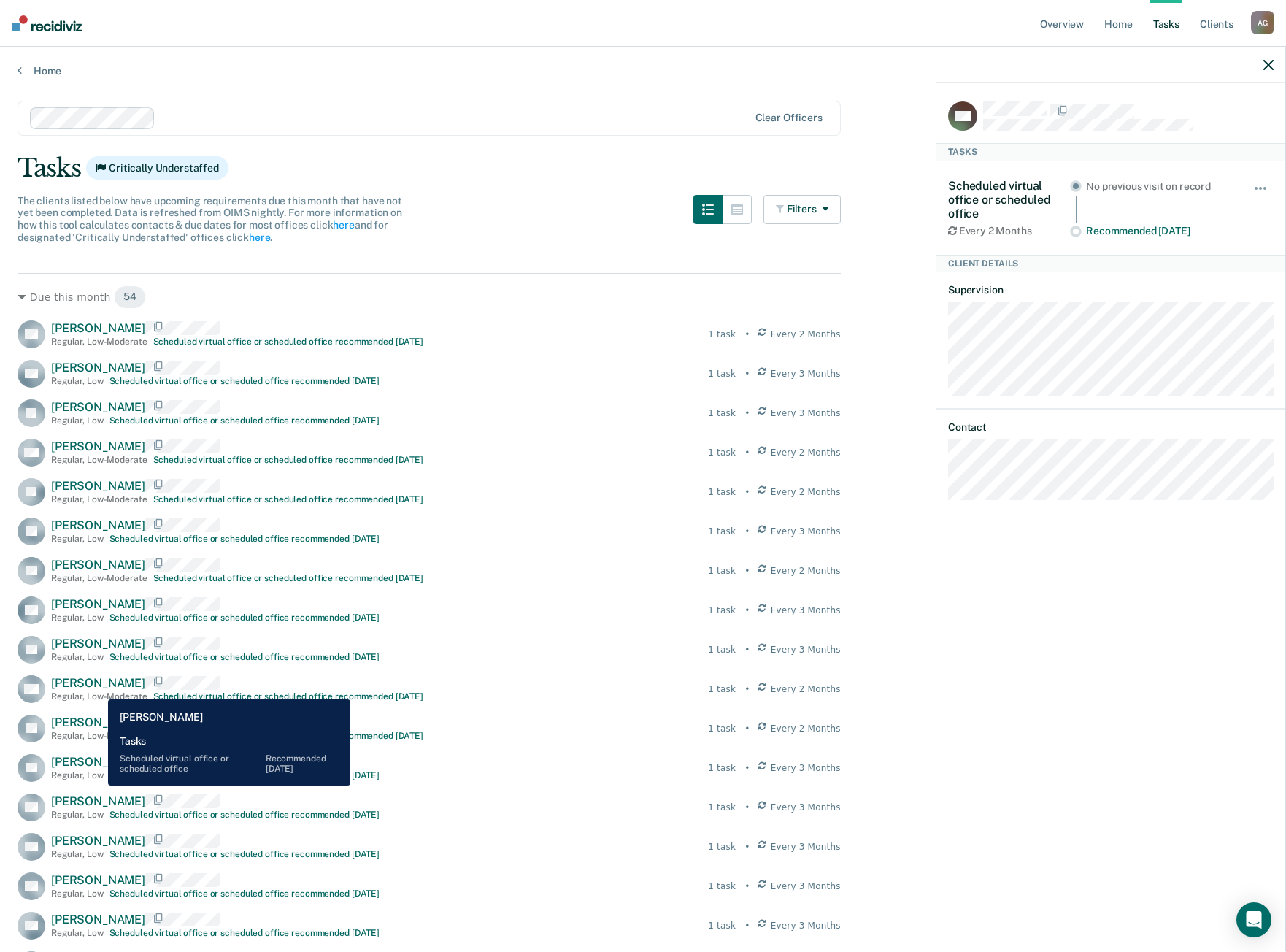
click at [97, 689] on span "[PERSON_NAME]" at bounding box center [98, 682] width 94 height 14
